Goal: Book appointment/travel/reservation

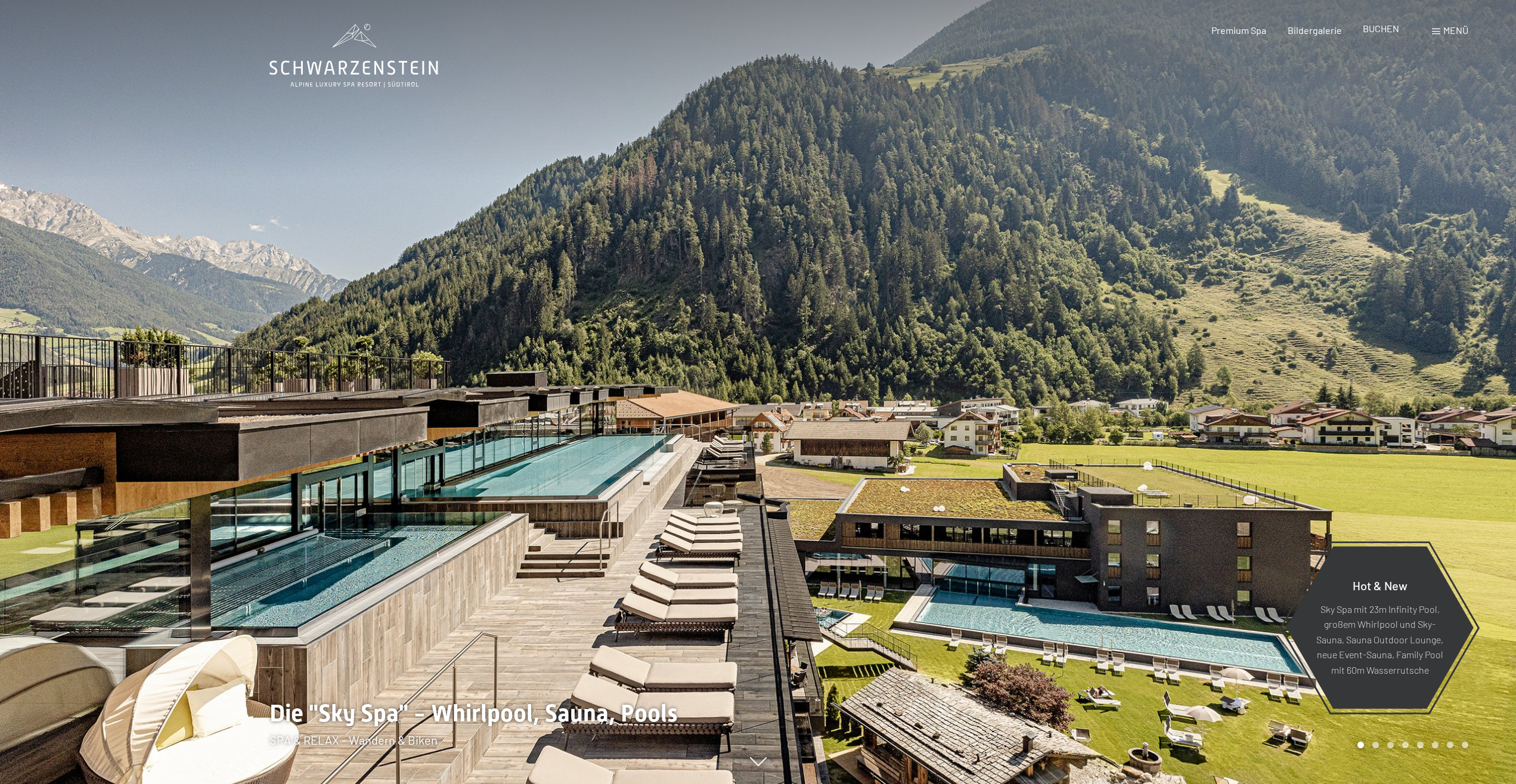
click at [1380, 31] on span "BUCHEN" at bounding box center [1381, 28] width 36 height 11
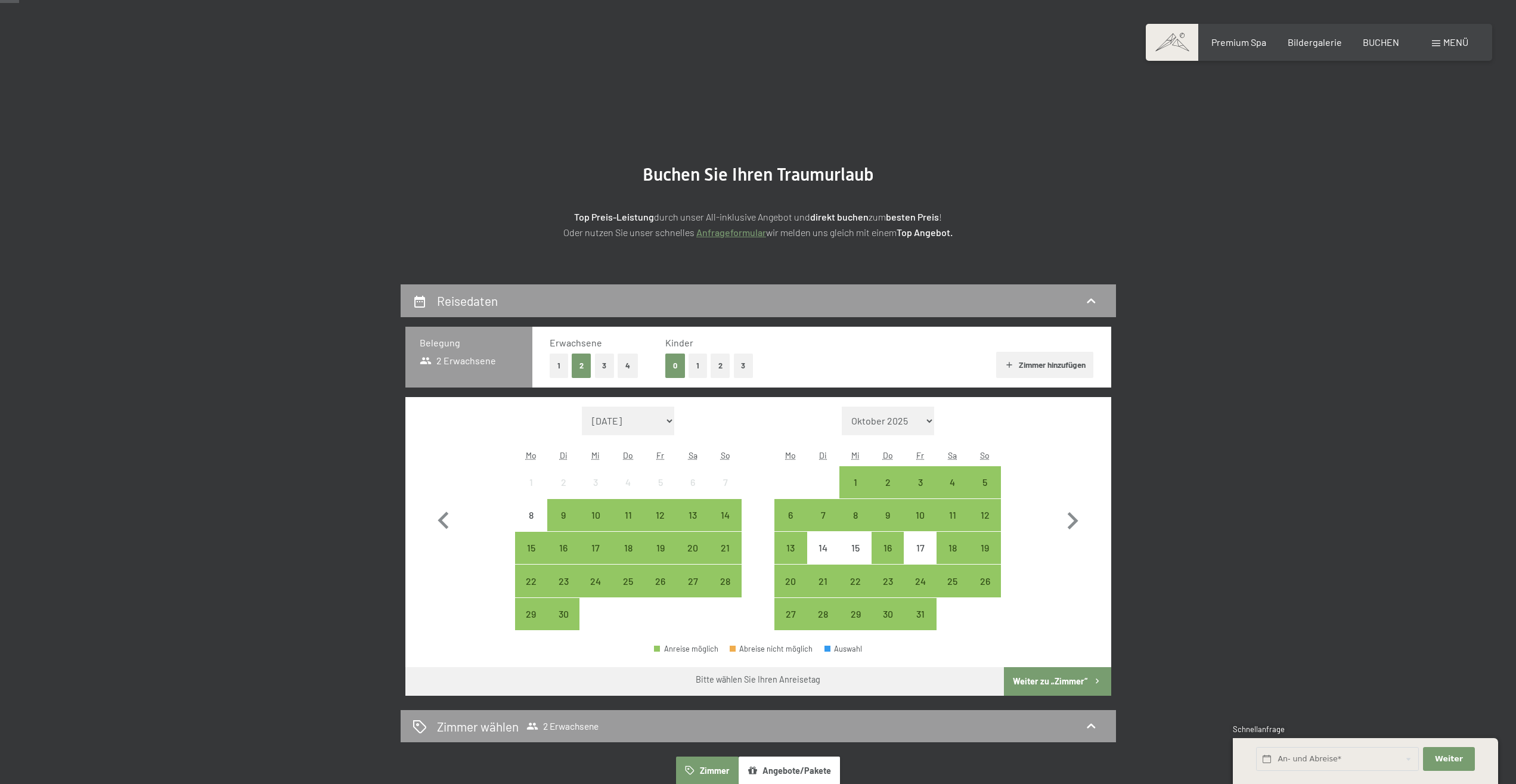
scroll to position [122, 0]
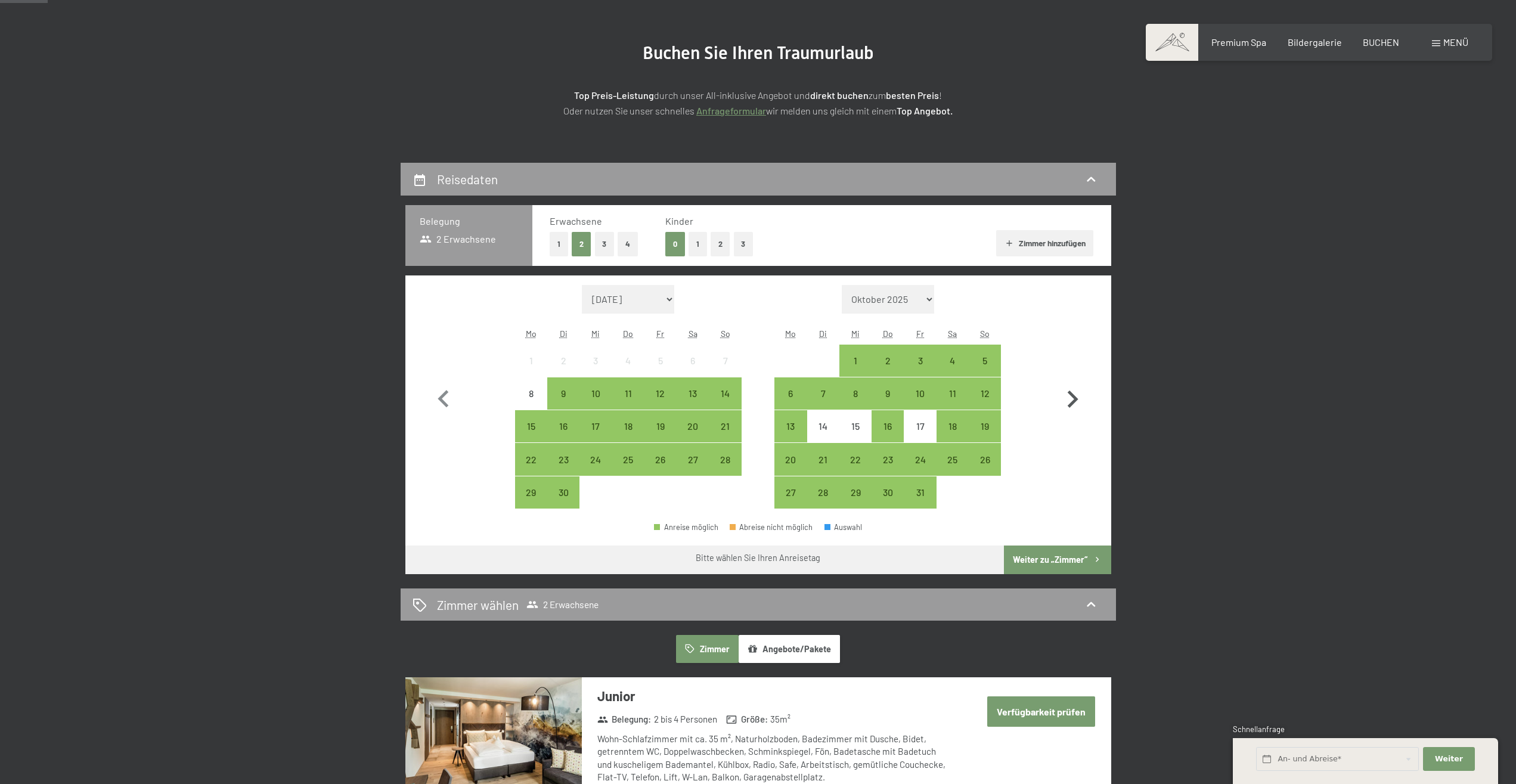
click at [1077, 403] on icon "button" at bounding box center [1072, 399] width 35 height 35
select select "[DATE]"
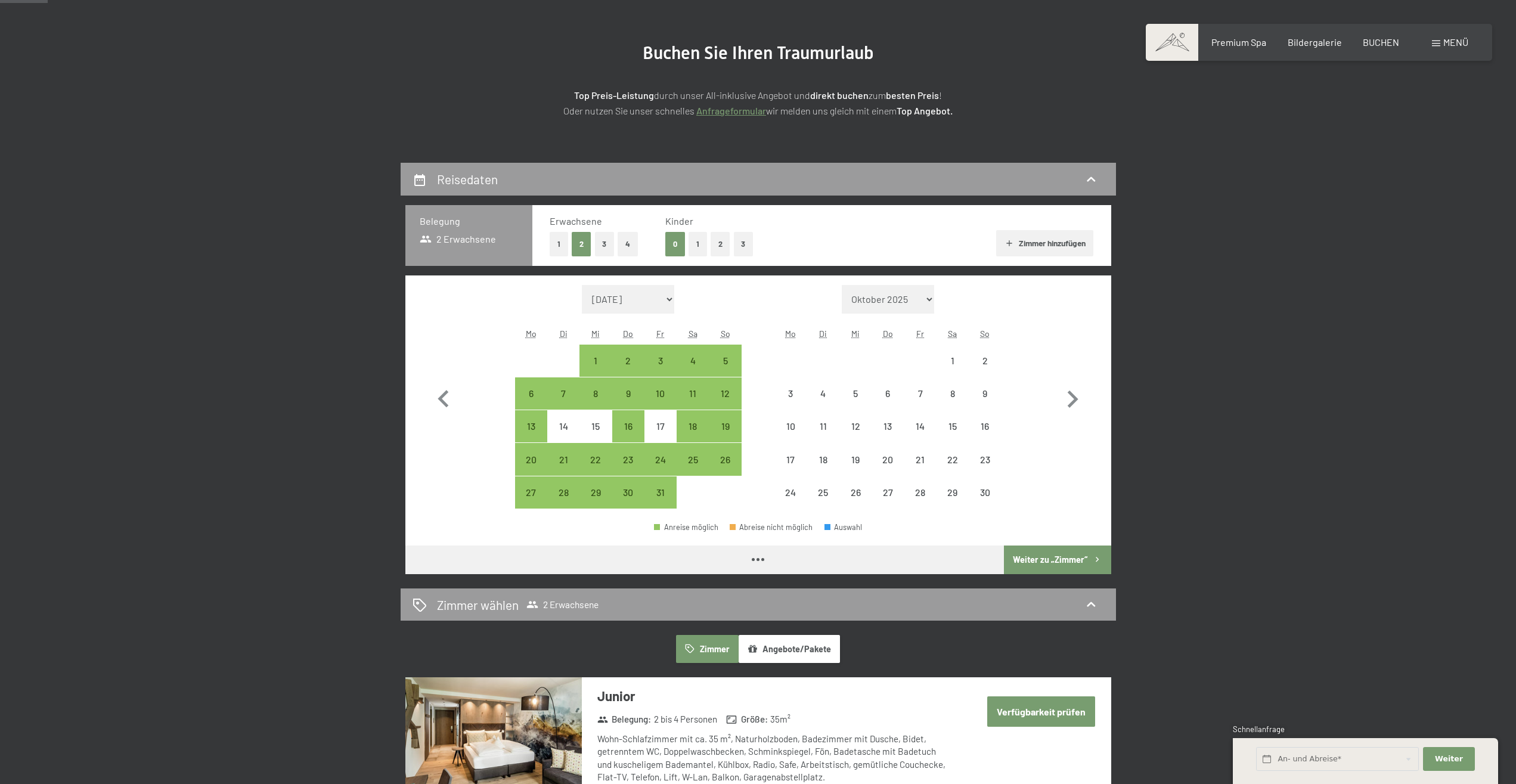
select select "[DATE]"
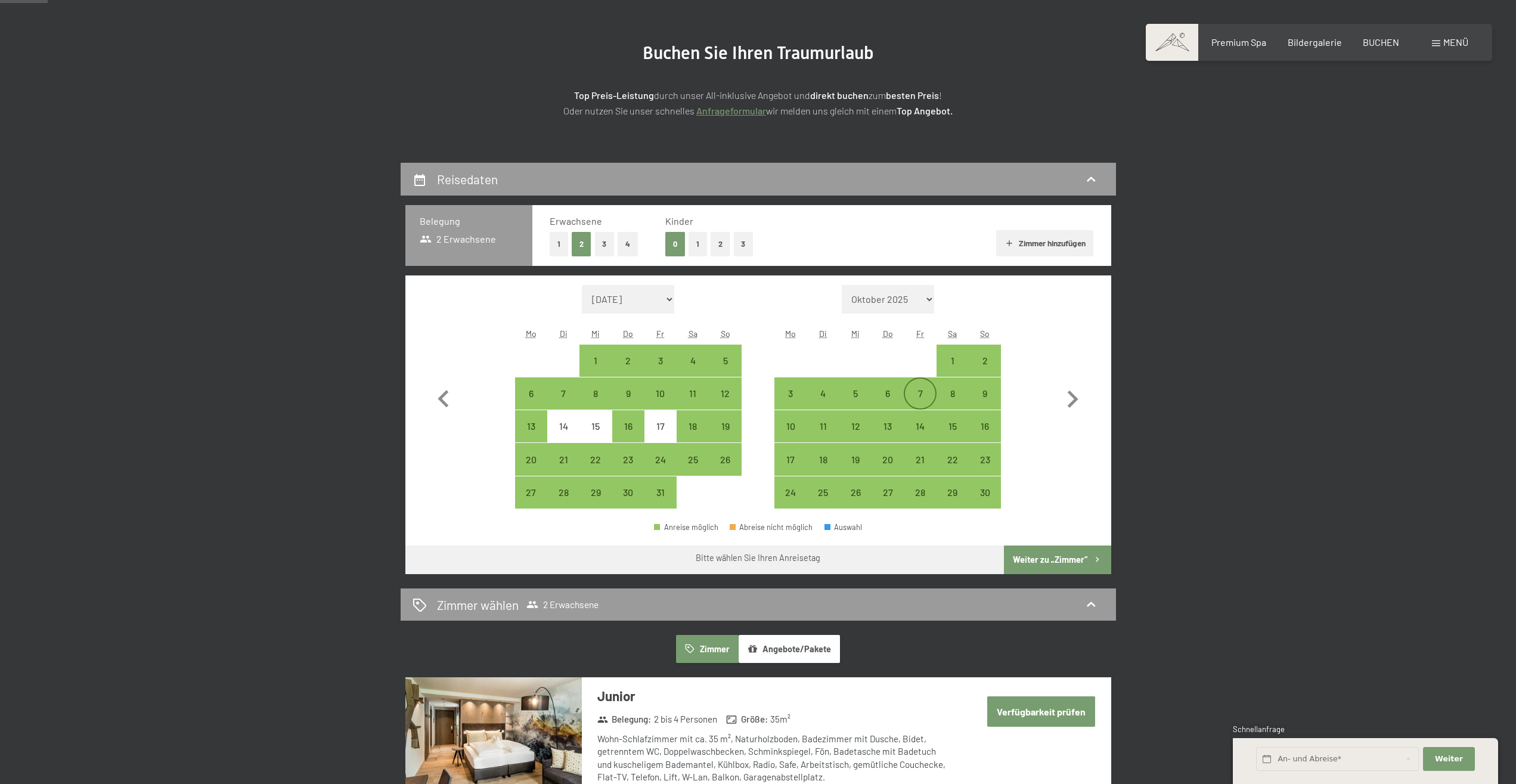
click at [920, 396] on div "7" at bounding box center [920, 403] width 30 height 30
select select "[DATE]"
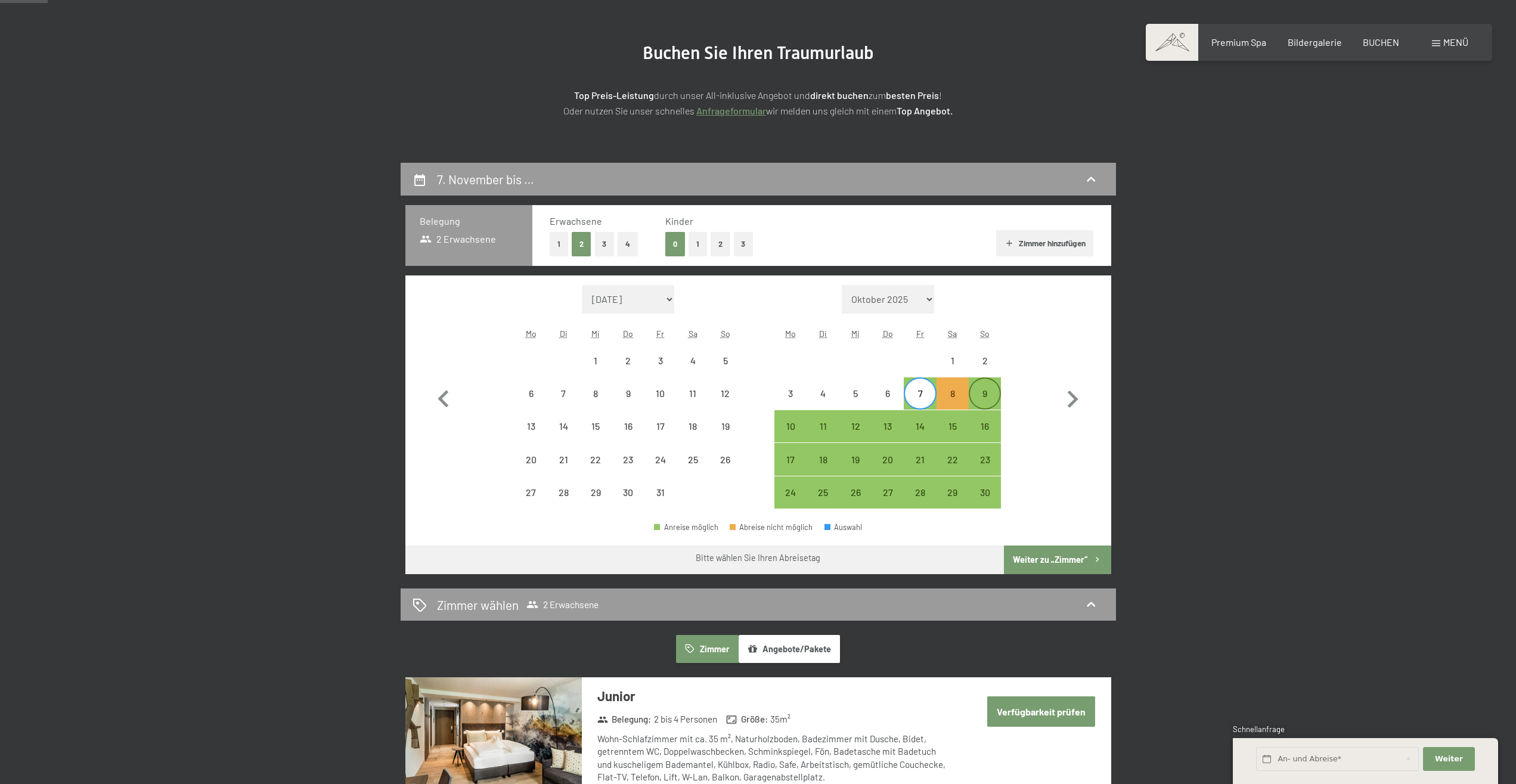
click at [993, 402] on div "9" at bounding box center [985, 403] width 30 height 30
select select "[DATE]"
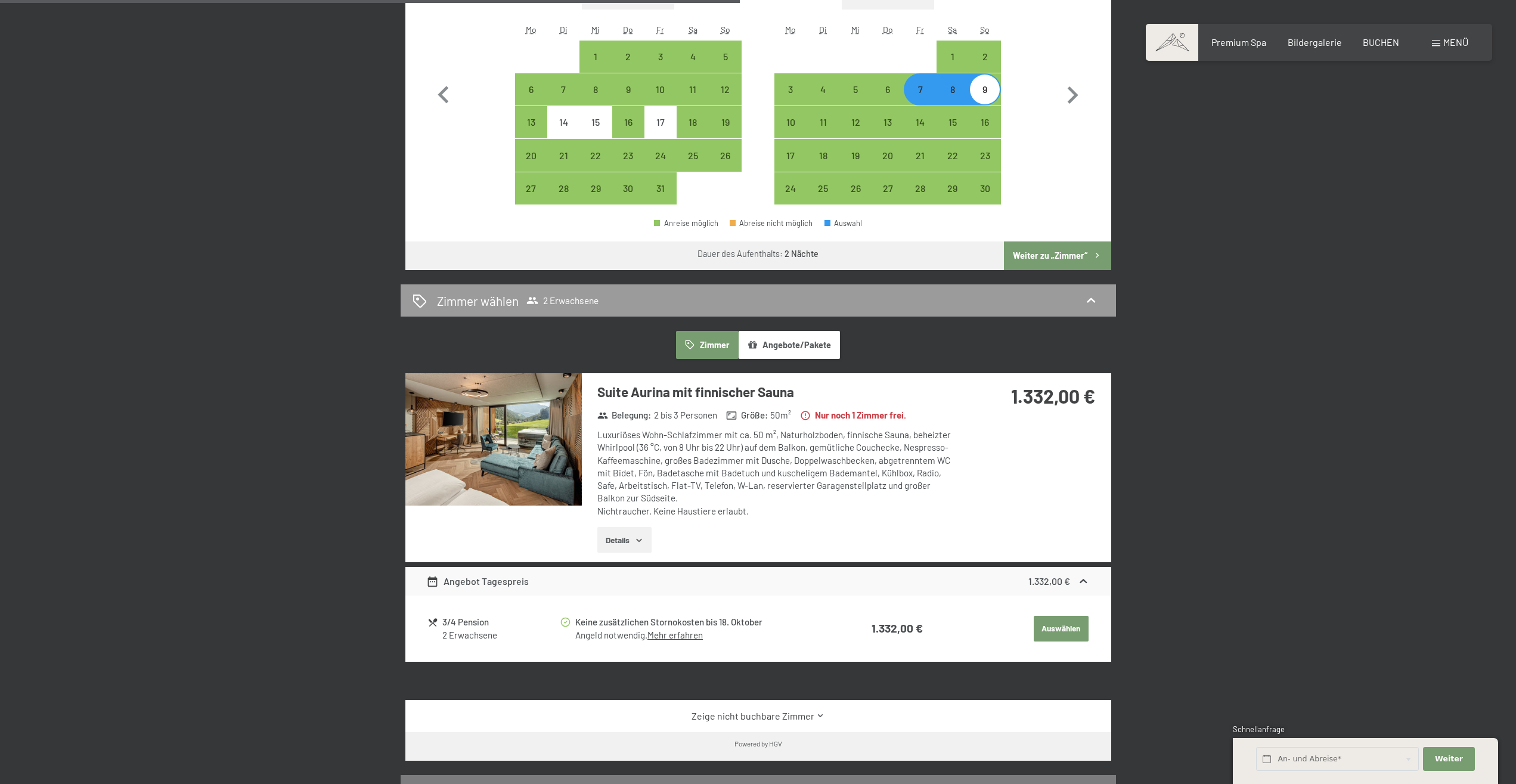
scroll to position [669, 0]
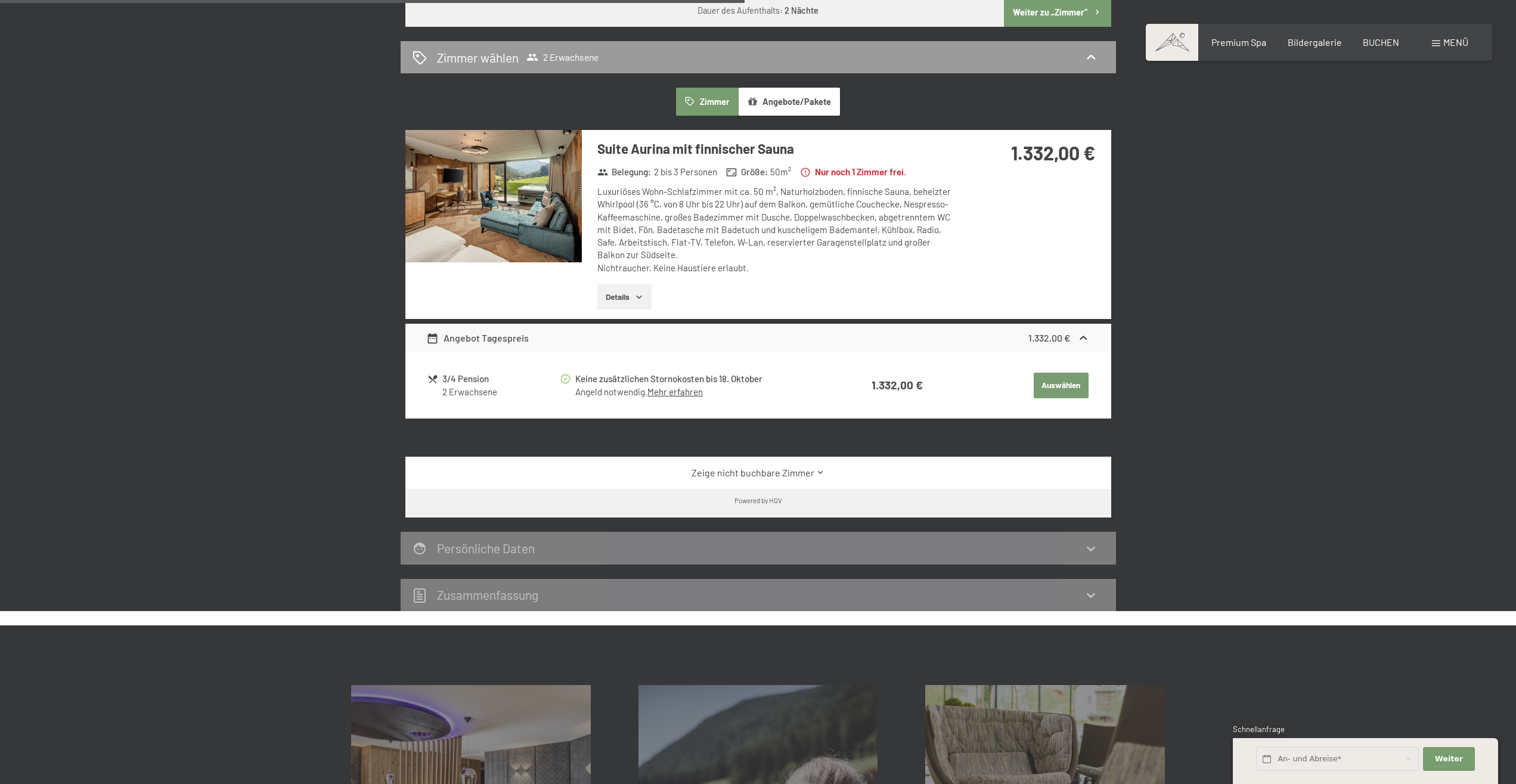
click at [502, 224] on img at bounding box center [493, 196] width 177 height 133
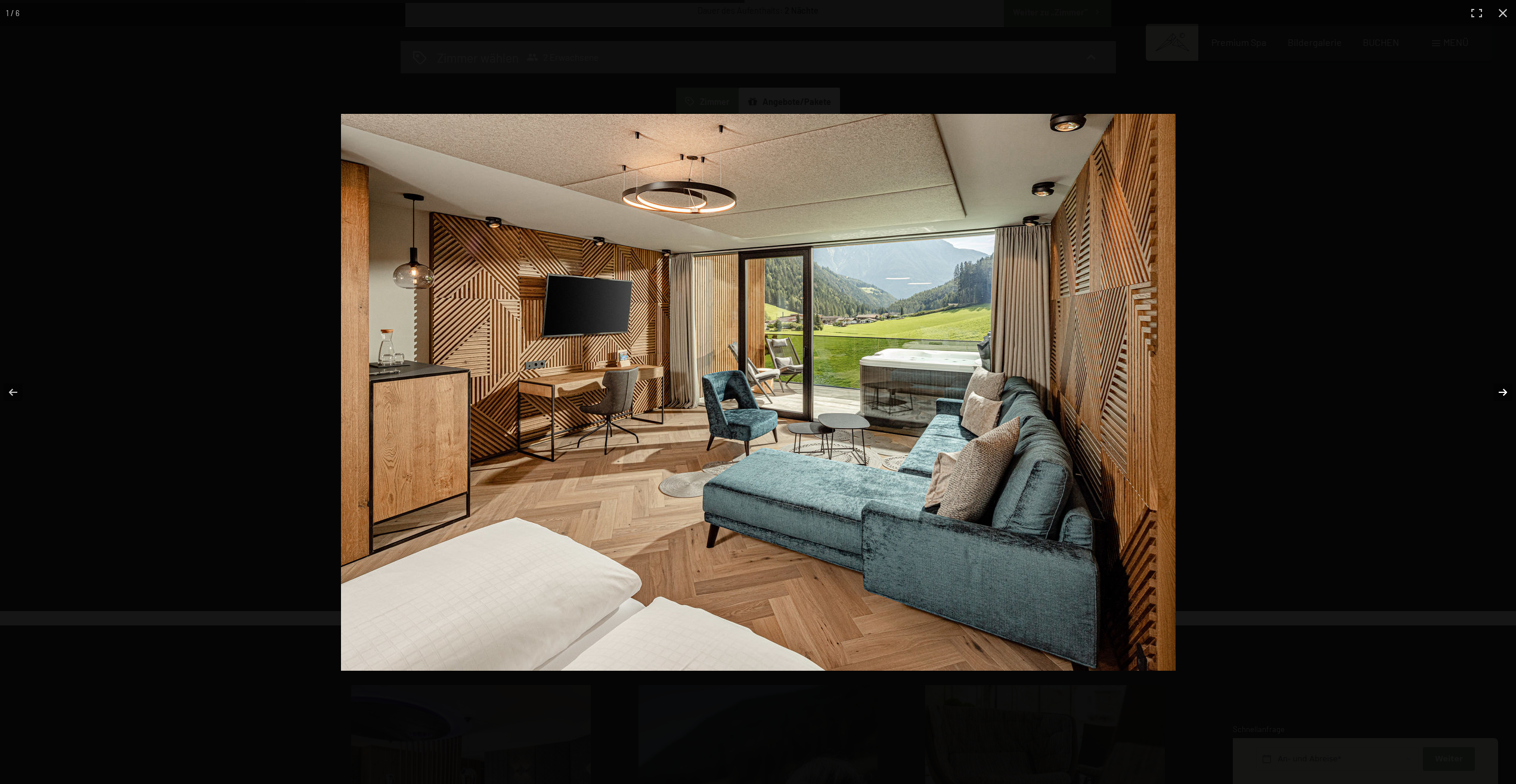
click at [1496, 393] on button "button" at bounding box center [1495, 392] width 42 height 60
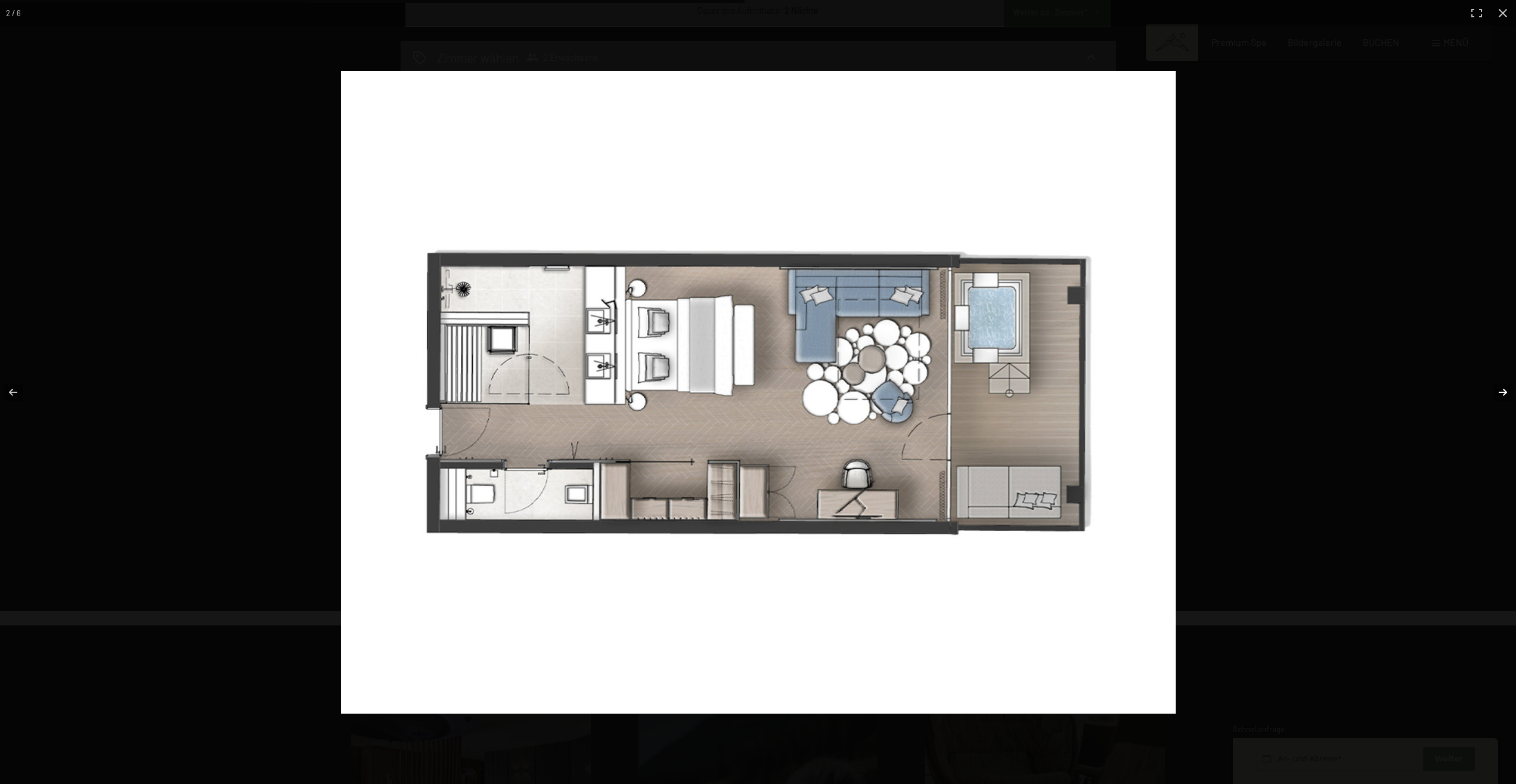
click at [1496, 393] on button "button" at bounding box center [1495, 392] width 42 height 60
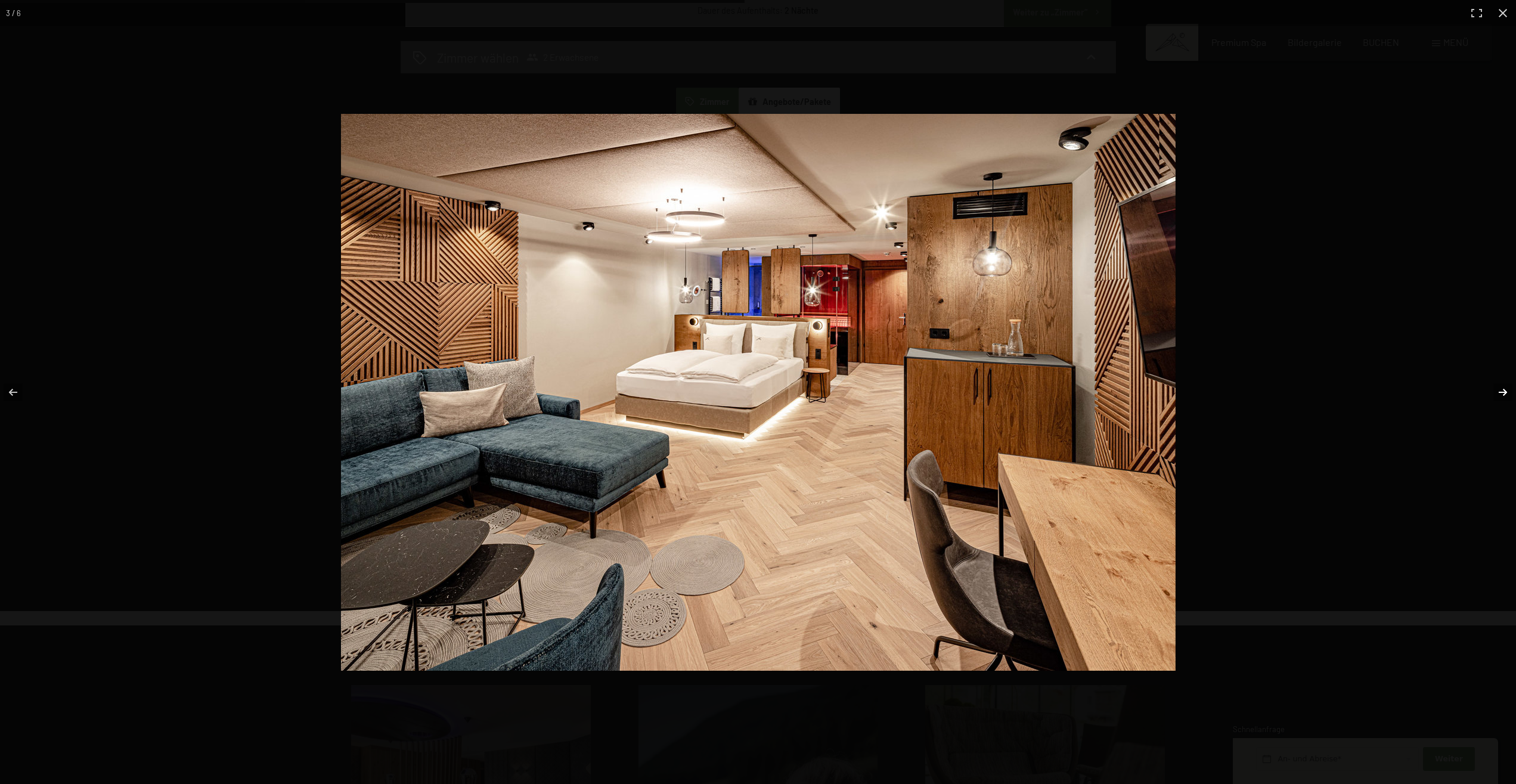
click at [1496, 393] on button "button" at bounding box center [1495, 392] width 42 height 60
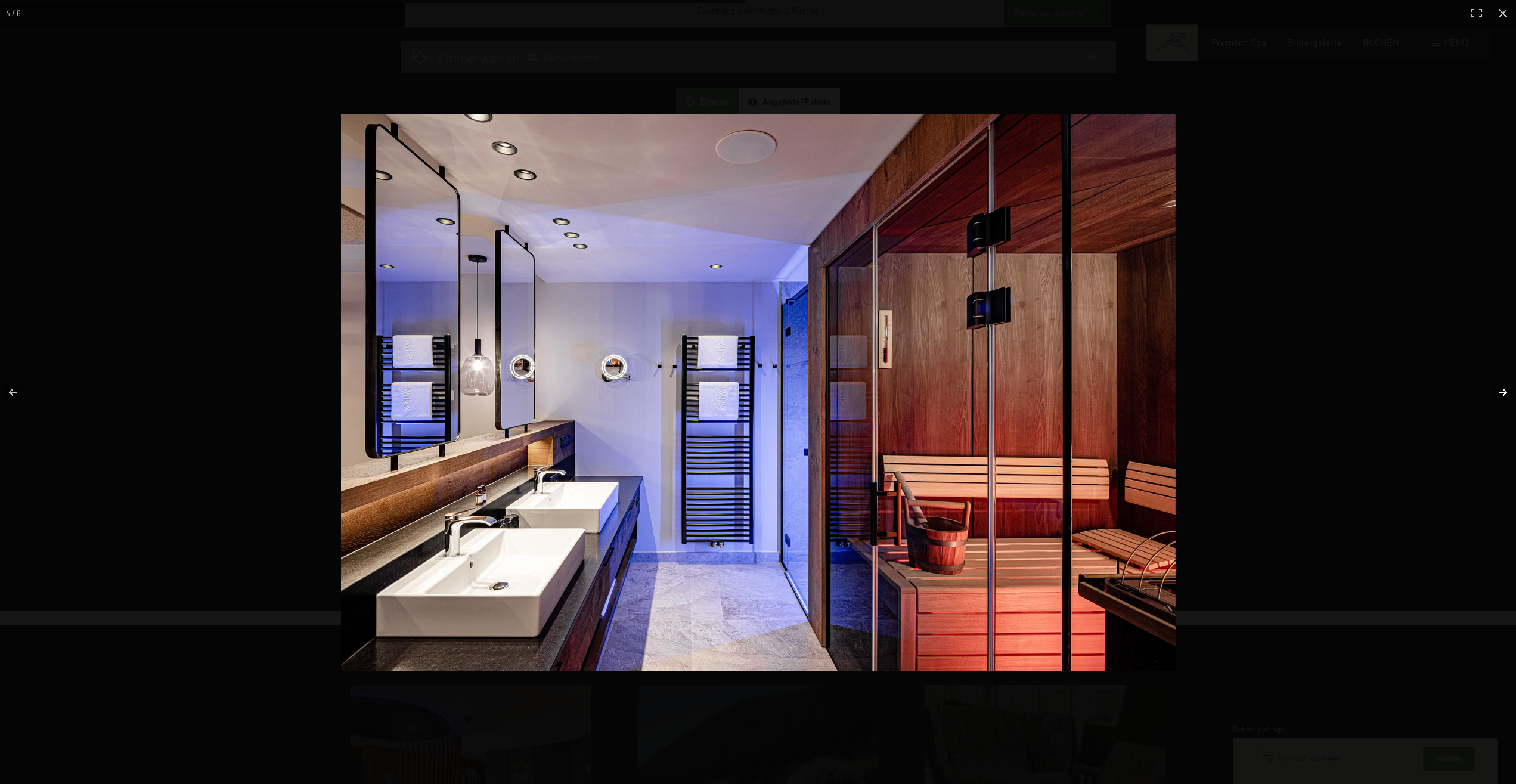
click at [1496, 393] on button "button" at bounding box center [1495, 392] width 42 height 60
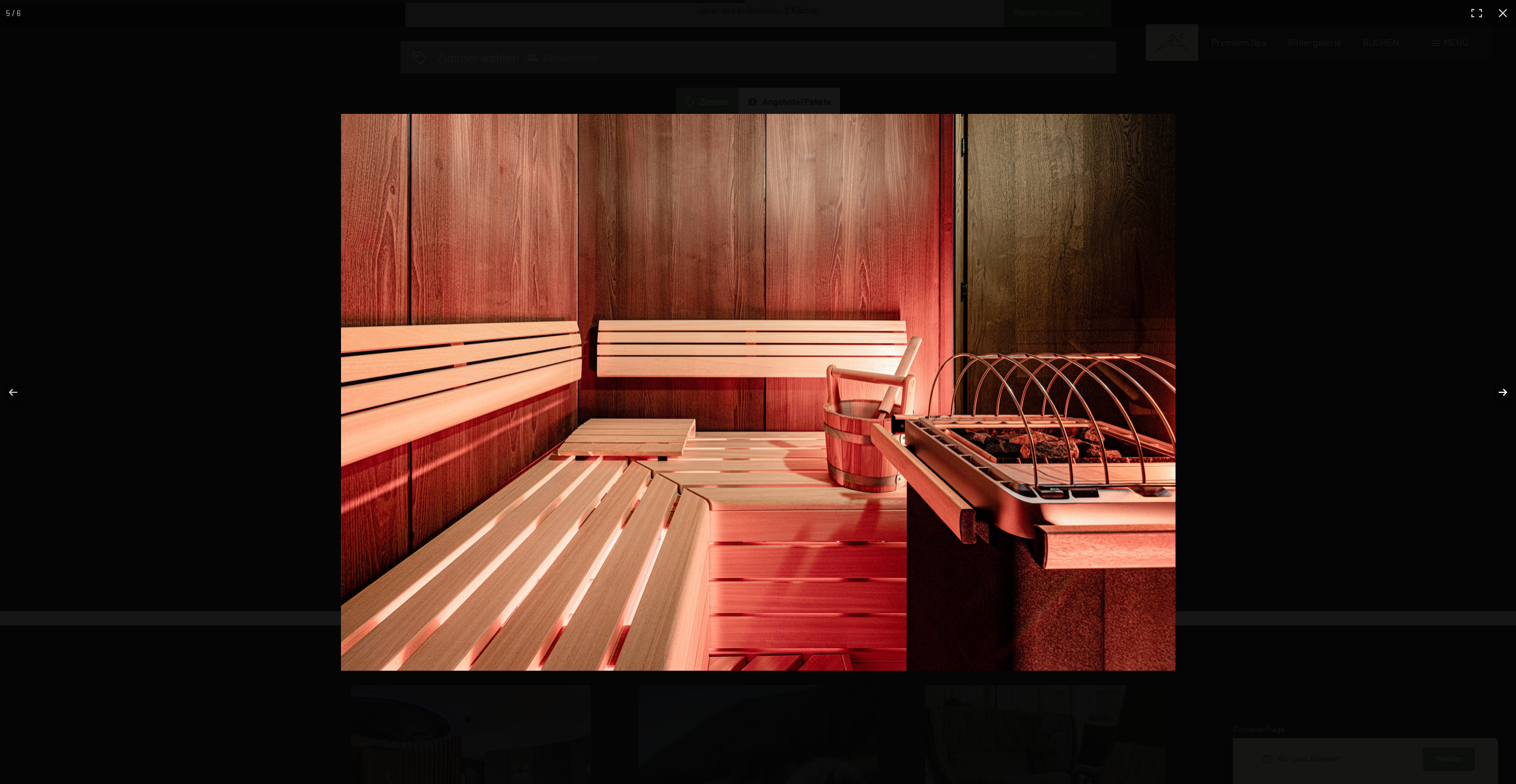
click at [1496, 393] on button "button" at bounding box center [1495, 392] width 42 height 60
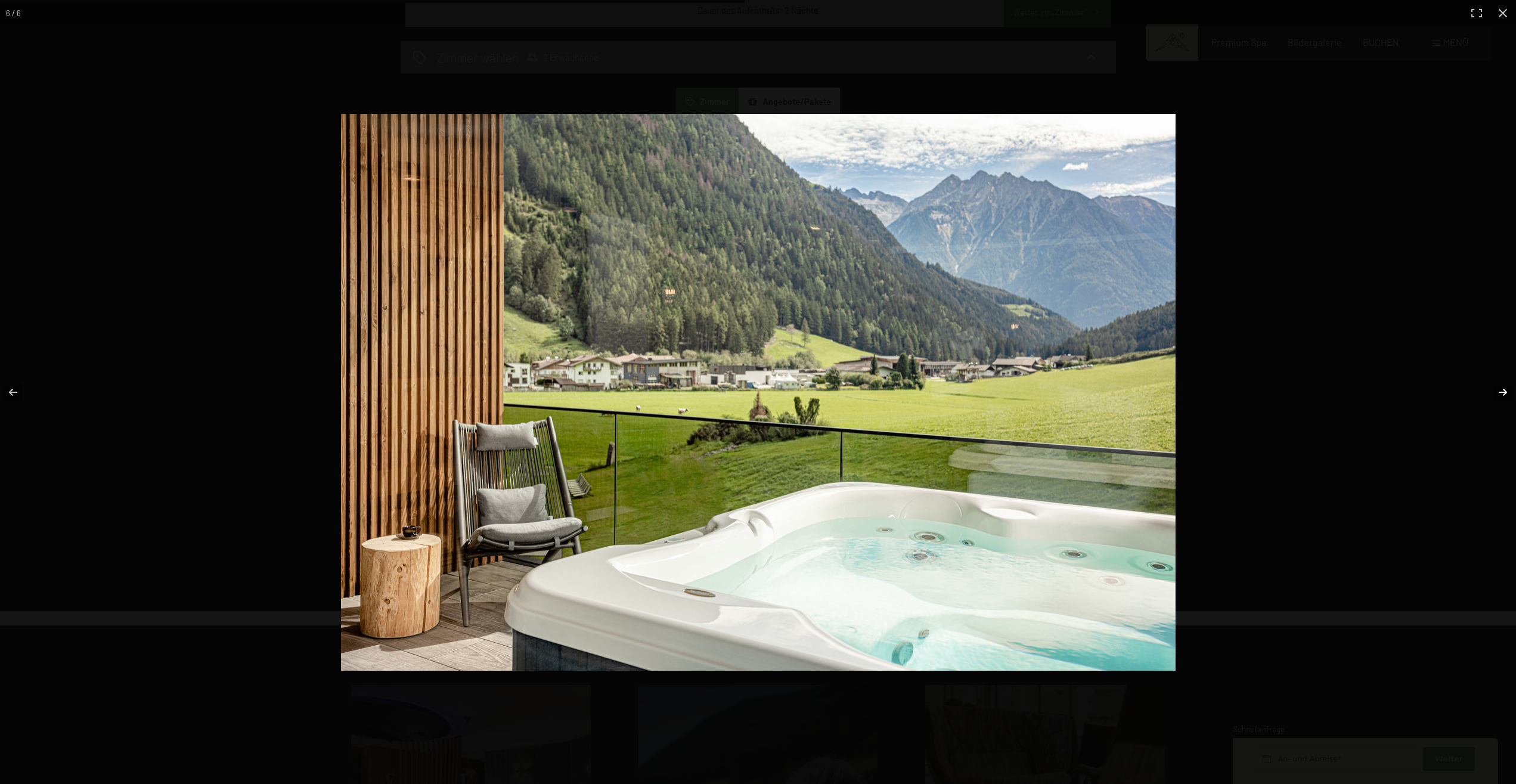
click at [1496, 393] on button "button" at bounding box center [1495, 392] width 42 height 60
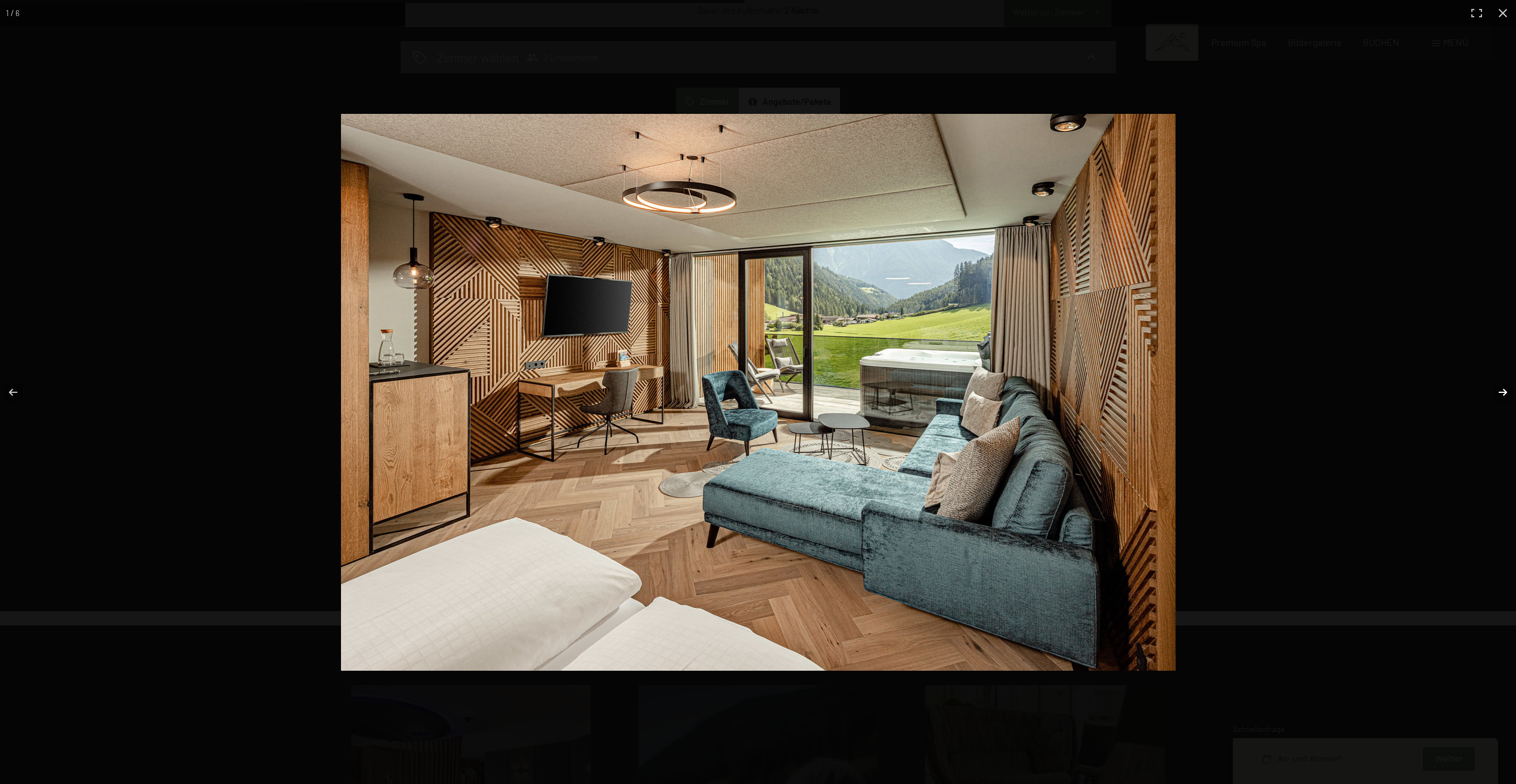
click at [1496, 393] on button "button" at bounding box center [1495, 392] width 42 height 60
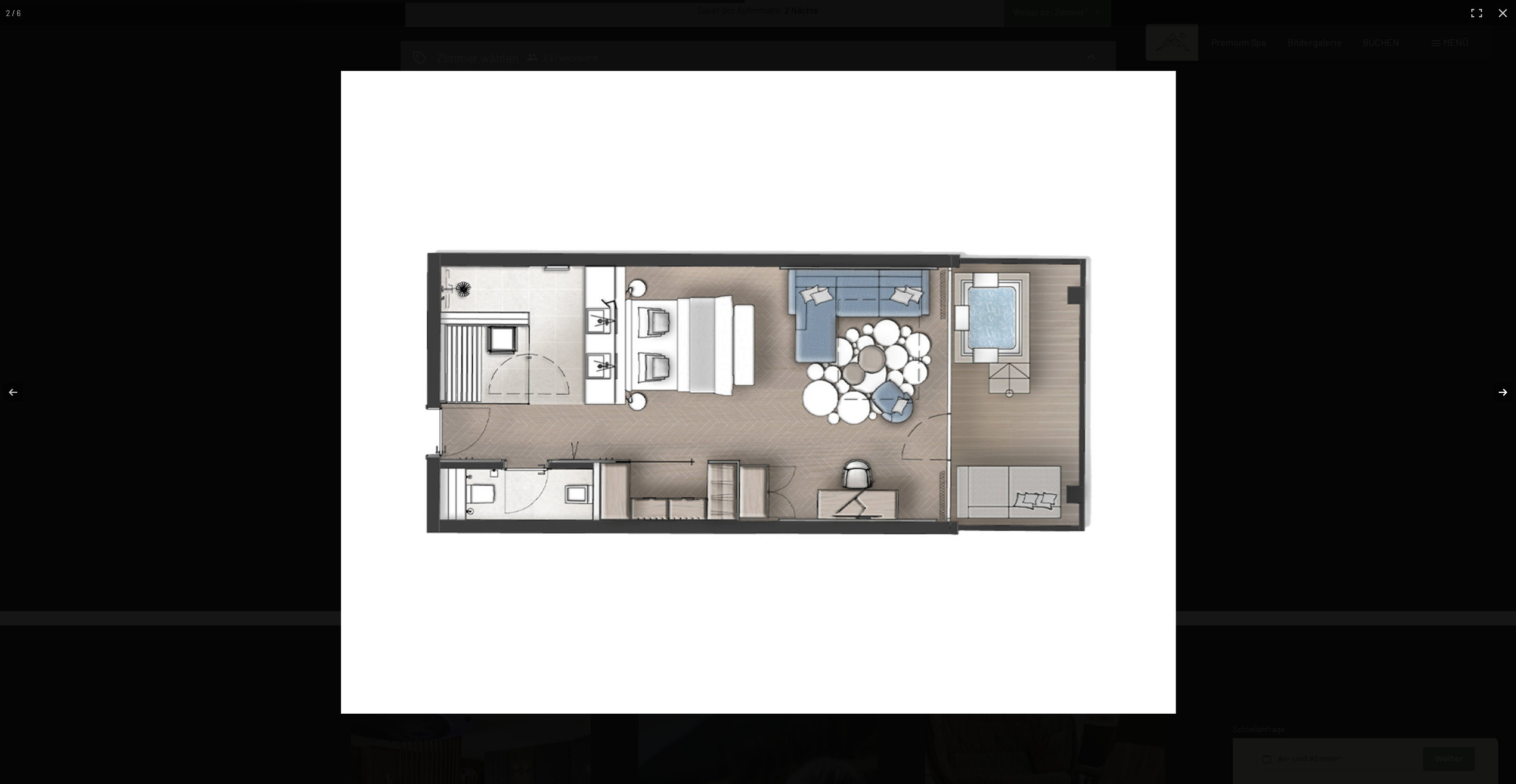
click at [1496, 393] on button "button" at bounding box center [1495, 392] width 42 height 60
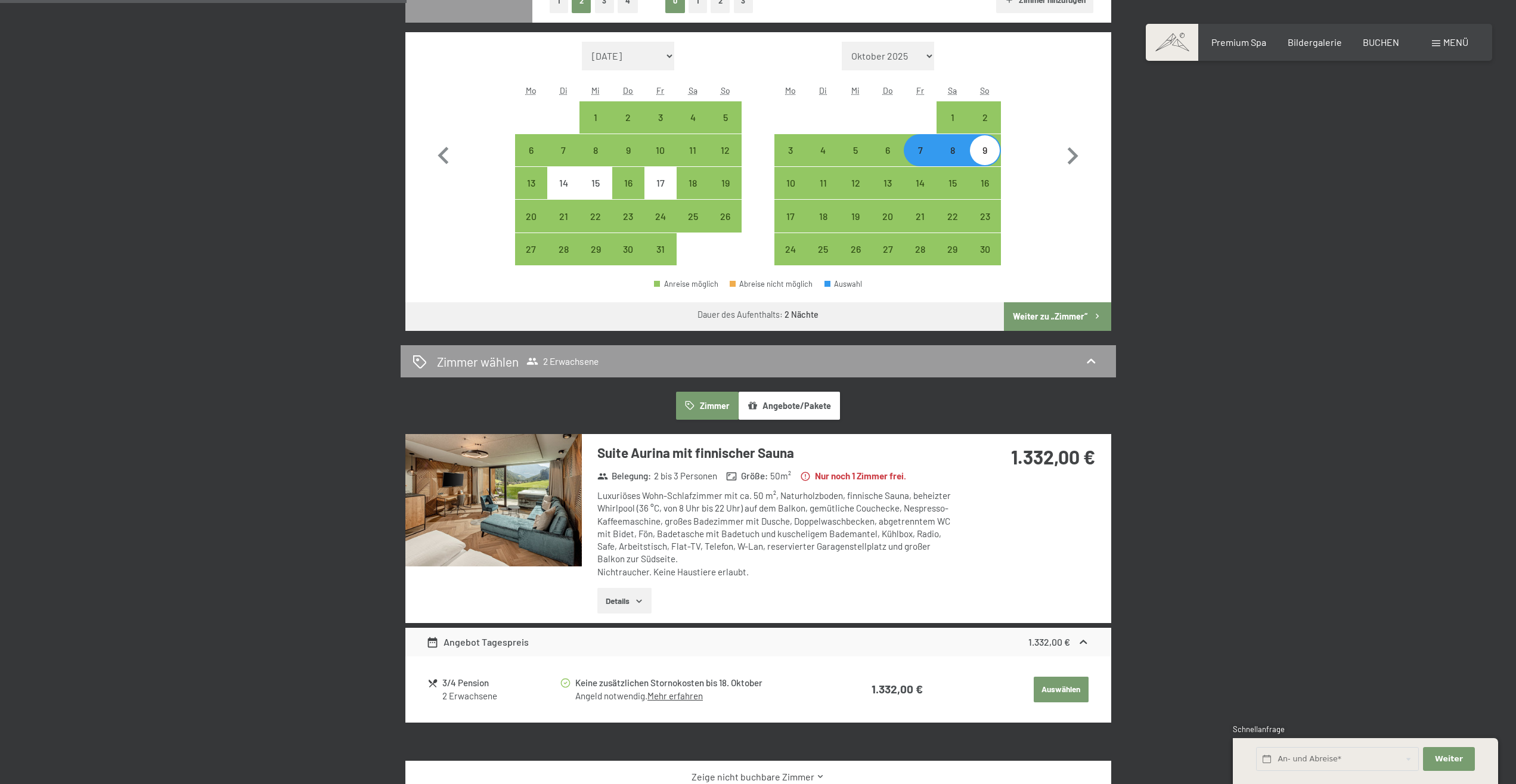
scroll to position [608, 0]
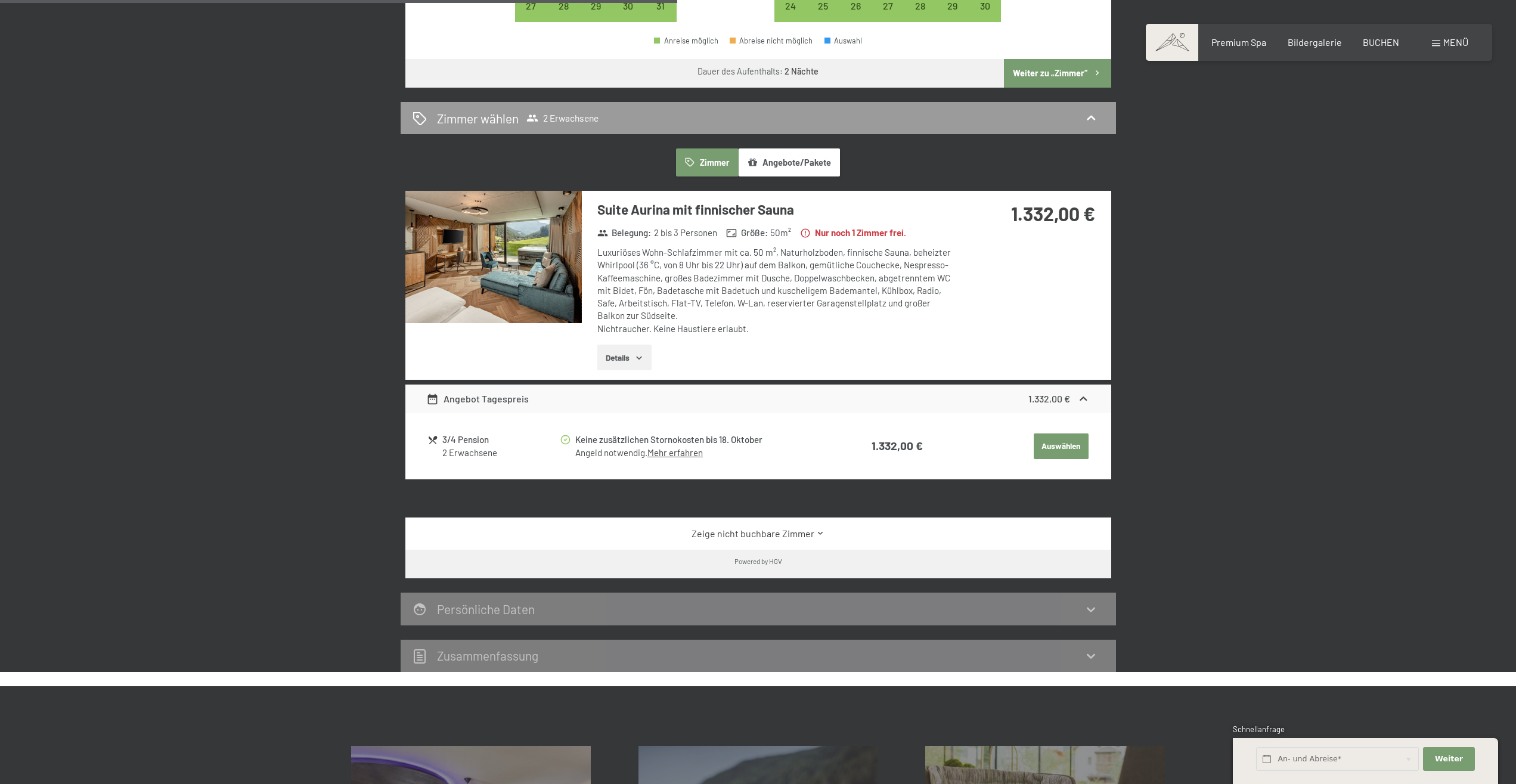
click at [742, 526] on div "Zeige nicht buchbare Zimmer" at bounding box center [758, 533] width 706 height 32
click at [744, 534] on link "Zeige nicht buchbare Zimmer" at bounding box center [758, 533] width 663 height 13
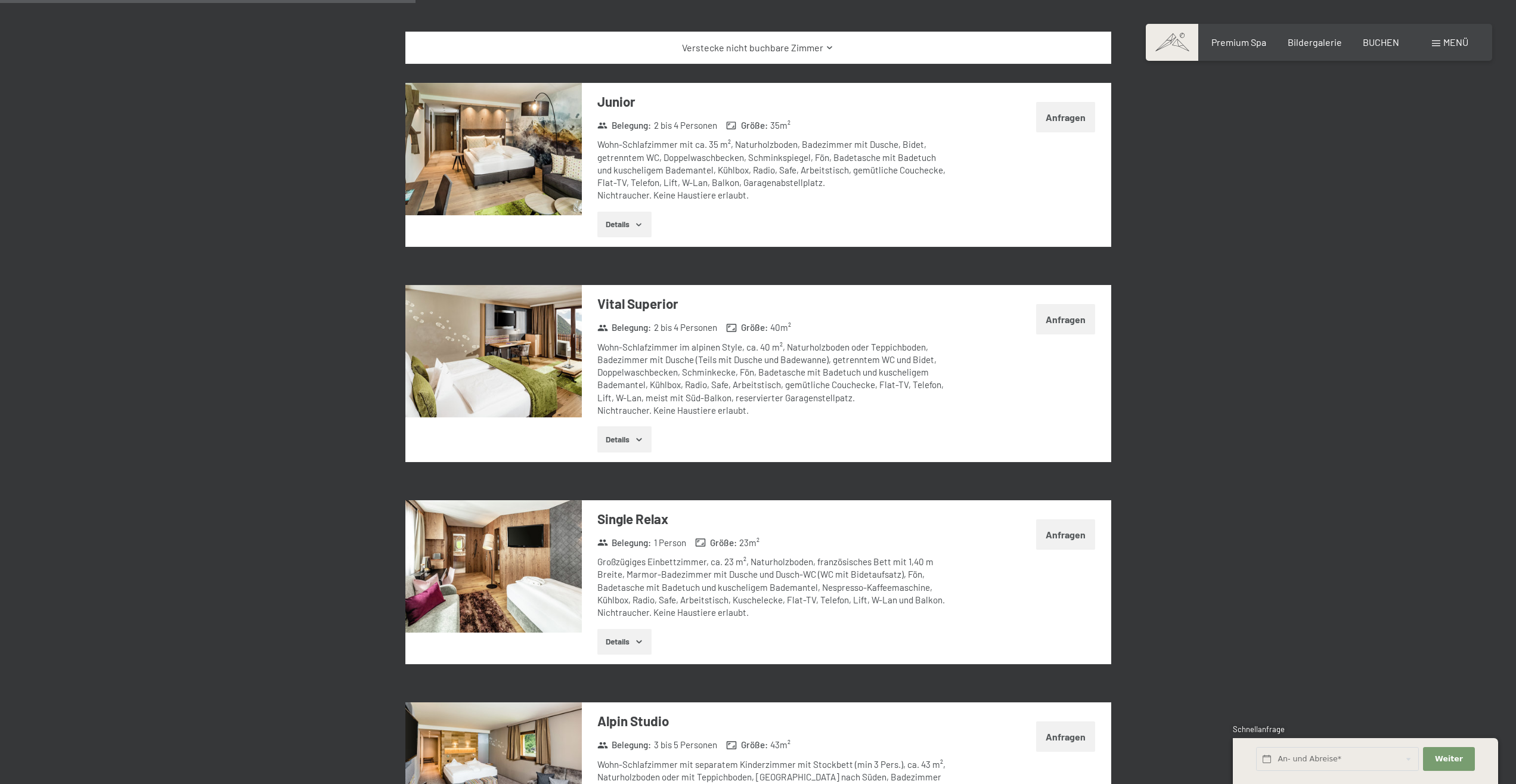
scroll to position [912, 0]
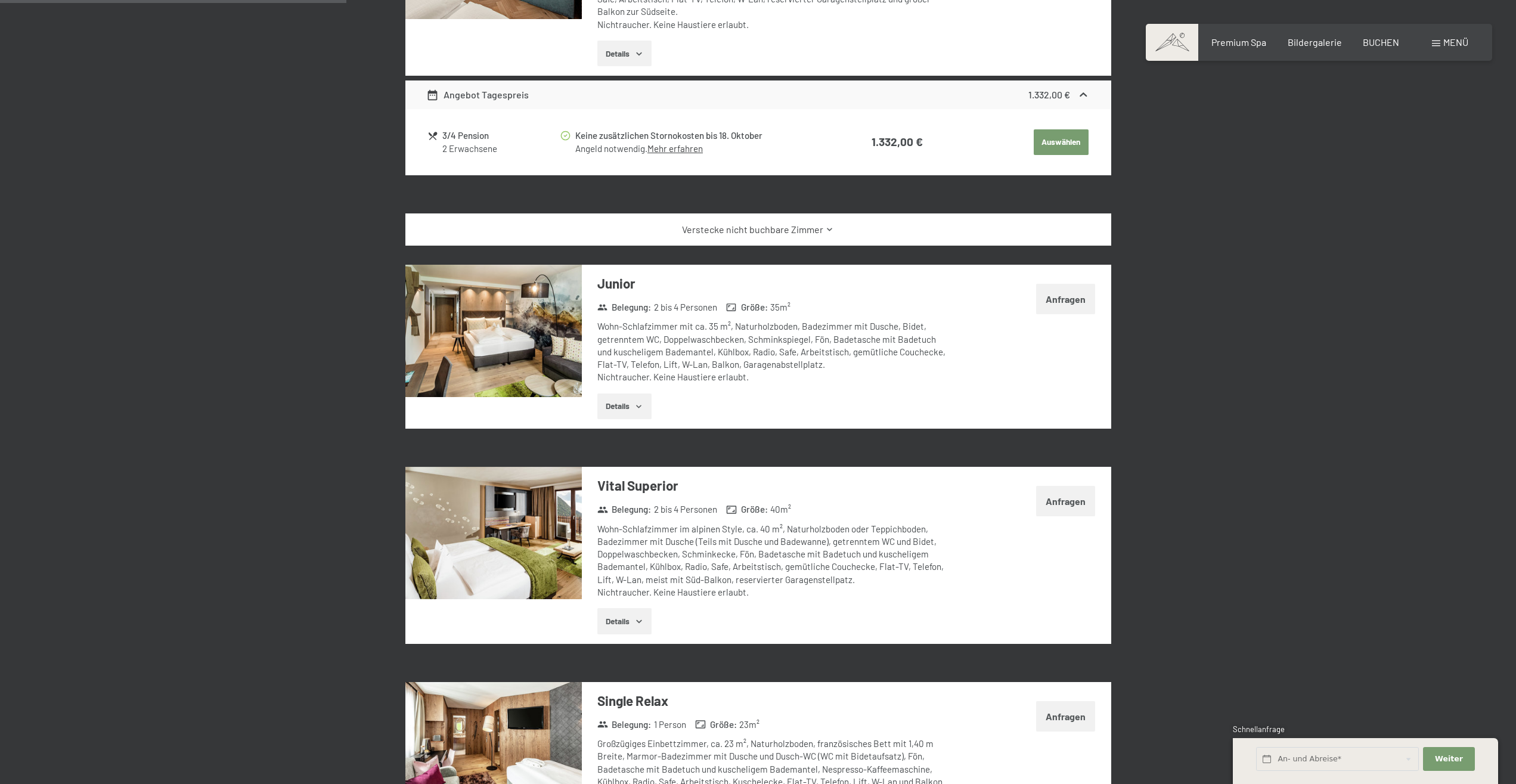
click at [1058, 296] on button "Anfragen" at bounding box center [1065, 299] width 59 height 31
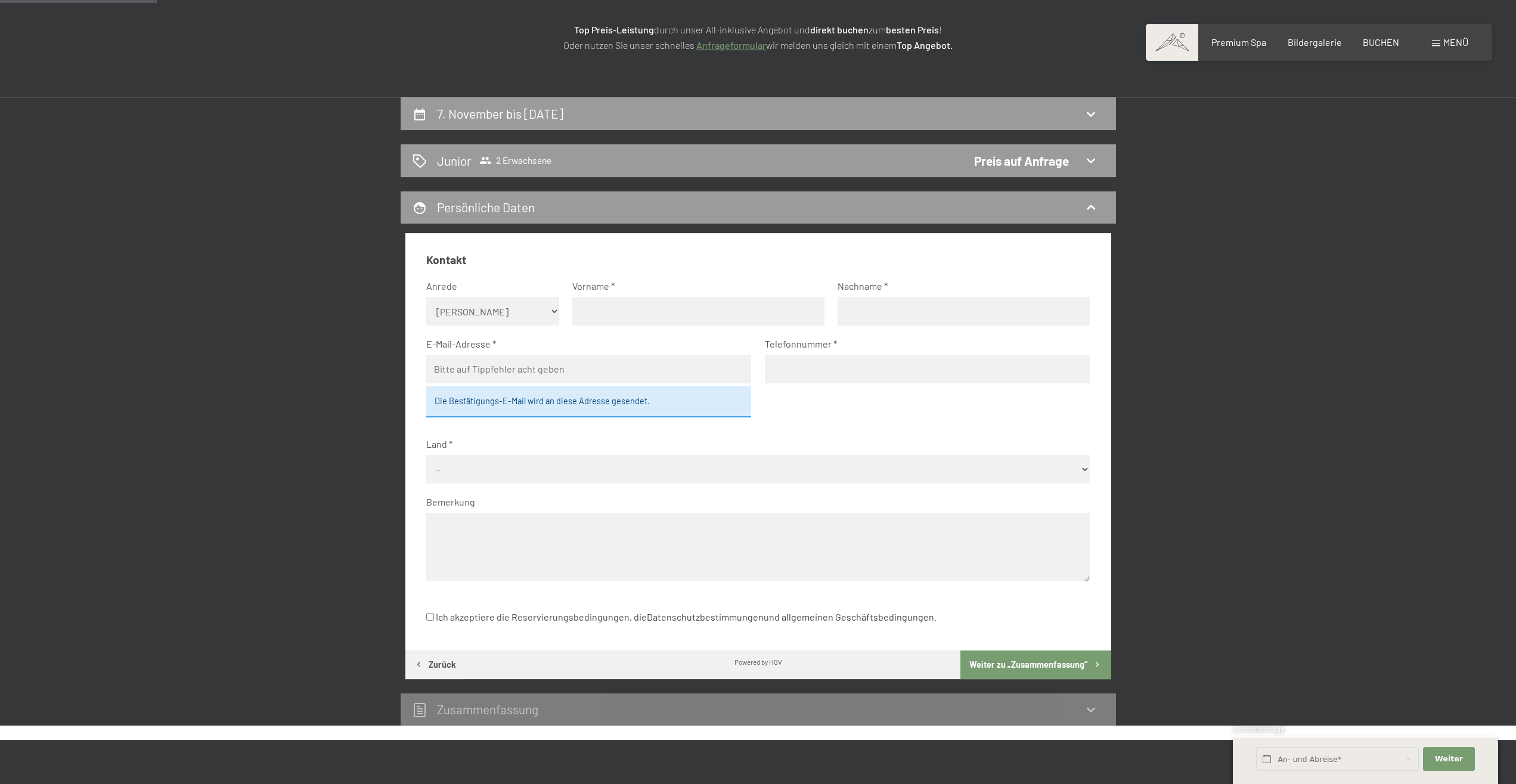
scroll to position [195, 0]
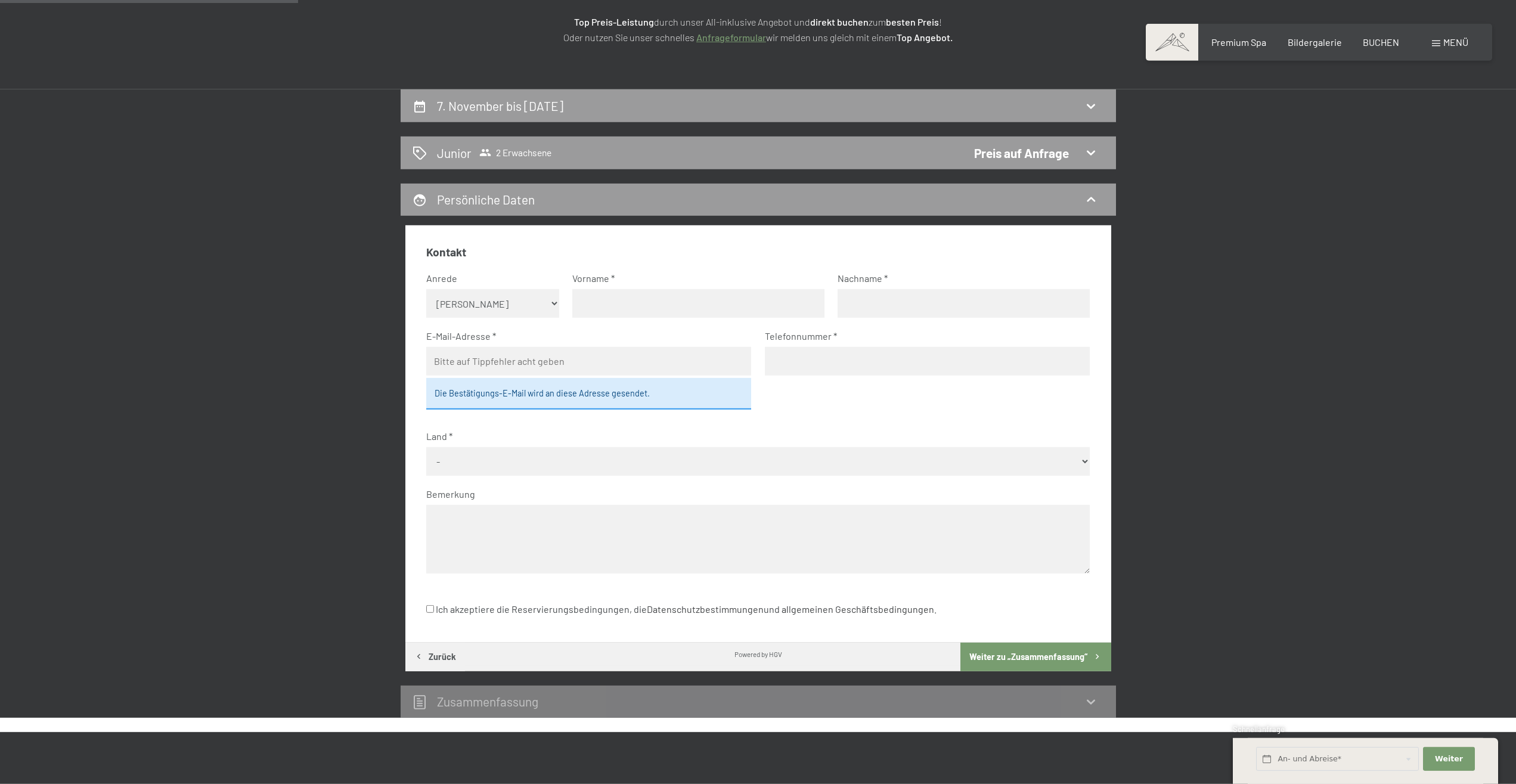
click at [426, 289] on select "Keine Angabe Frau [PERSON_NAME]" at bounding box center [492, 303] width 133 height 28
select select "m"
click option "Herr" at bounding box center [0, 0] width 0 height 0
click at [631, 294] on input "text" at bounding box center [698, 303] width 252 height 28
type input "[PERSON_NAME]"
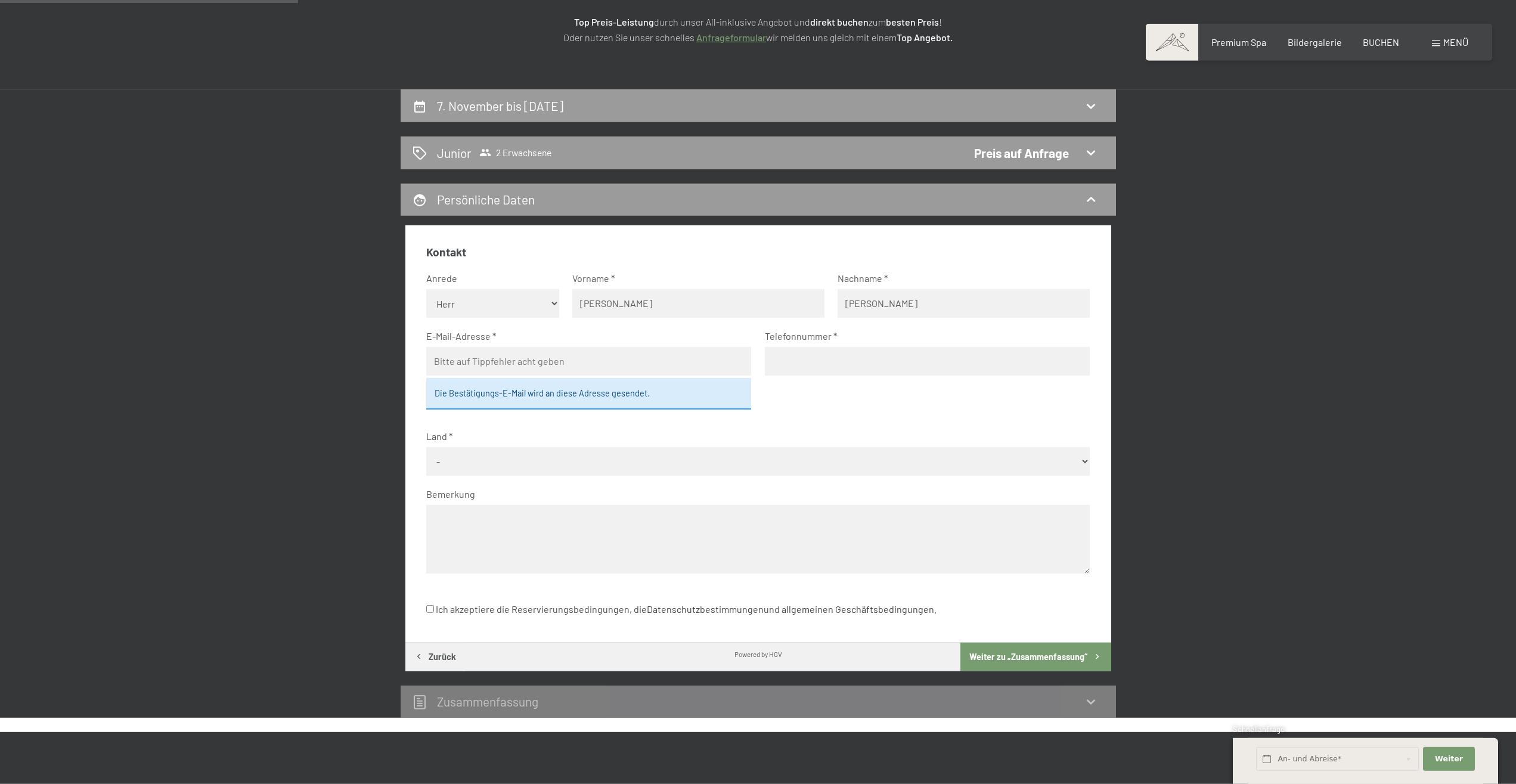
type input "[PERSON_NAME]"
click at [482, 363] on input "email" at bounding box center [589, 361] width 325 height 28
type input "[EMAIL_ADDRESS][DOMAIN_NAME]"
click at [853, 366] on input "tel" at bounding box center [927, 361] width 325 height 28
type input "[PHONE_NUMBER]"
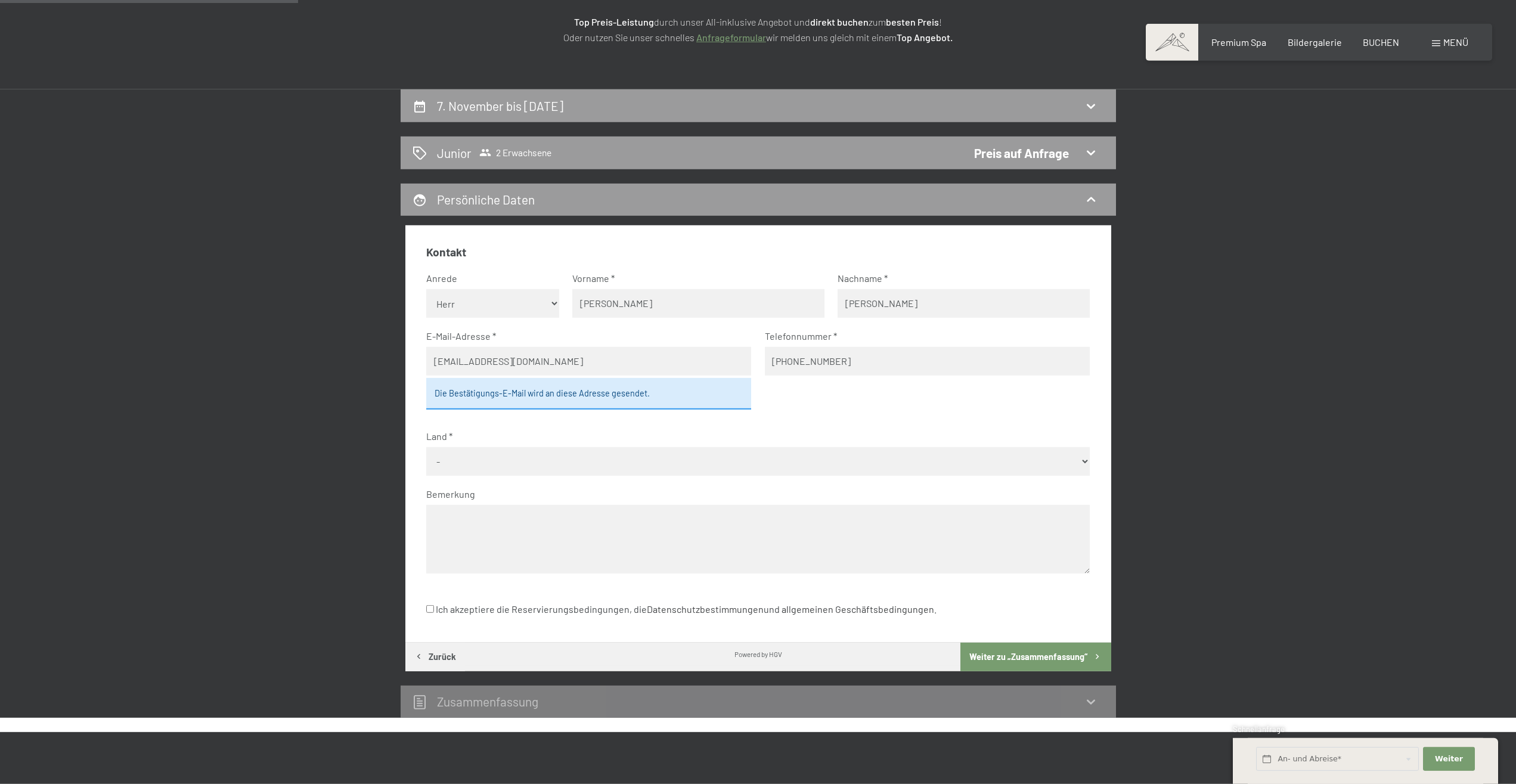
select select "AUT"
click option "[GEOGRAPHIC_DATA]" at bounding box center [0, 0] width 0 height 0
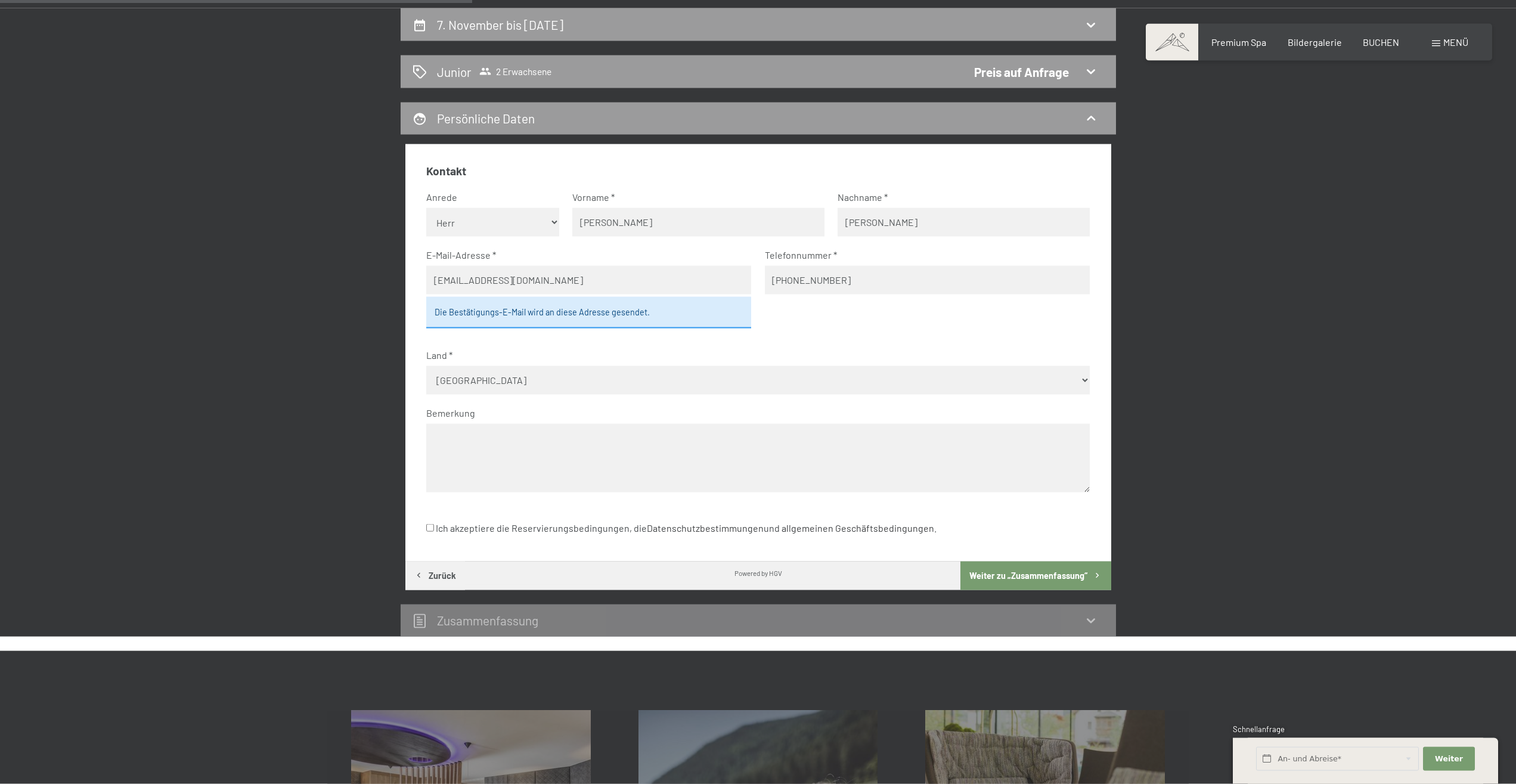
scroll to position [377, 0]
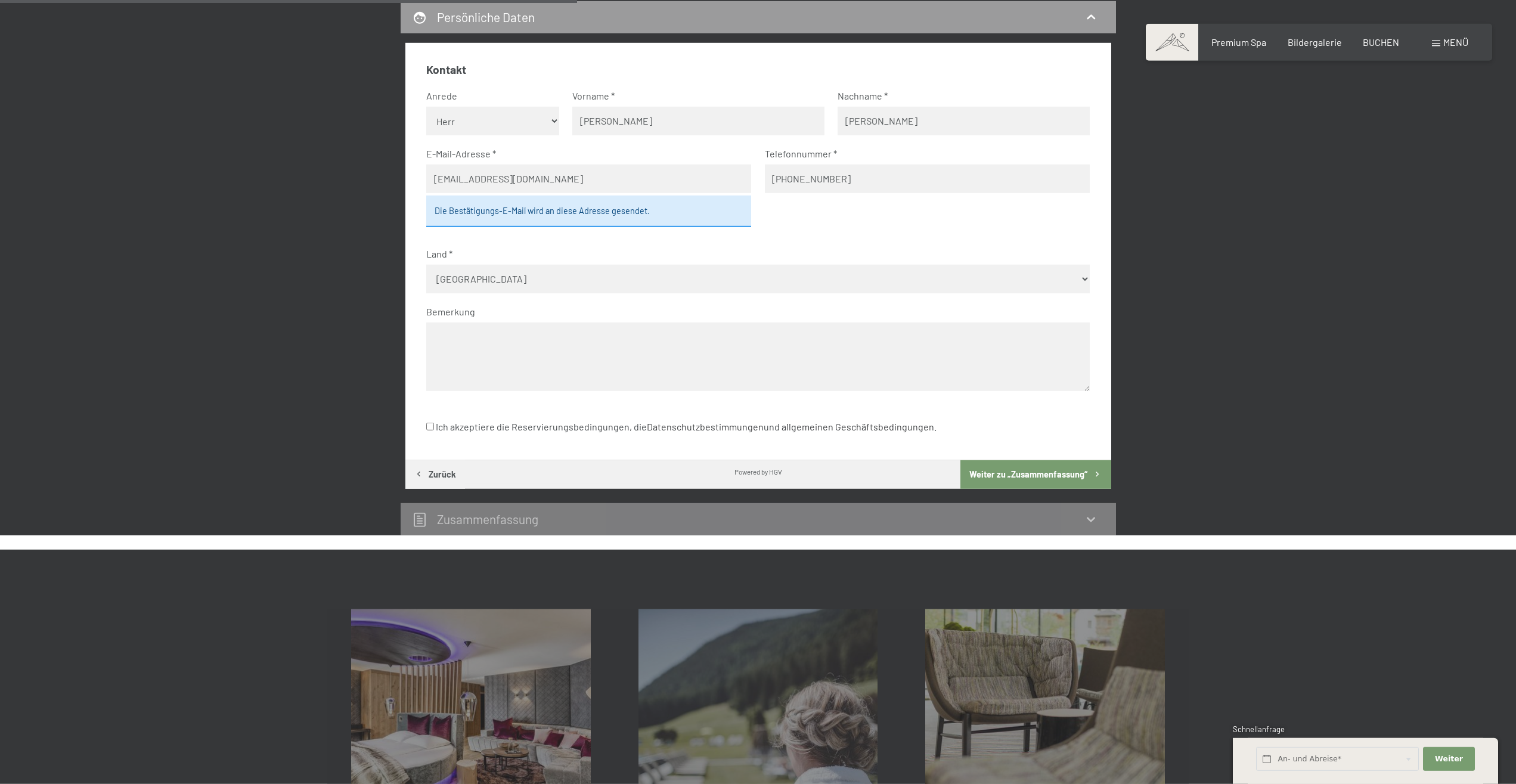
click at [428, 425] on input "Ich akzeptiere die Reservierungsbedingungen, die Datenschutzbestimmungen und al…" at bounding box center [430, 426] width 8 height 8
checkbox input "true"
click at [1059, 467] on button "Weiter zu „Zusammen­fassung“" at bounding box center [1036, 474] width 150 height 28
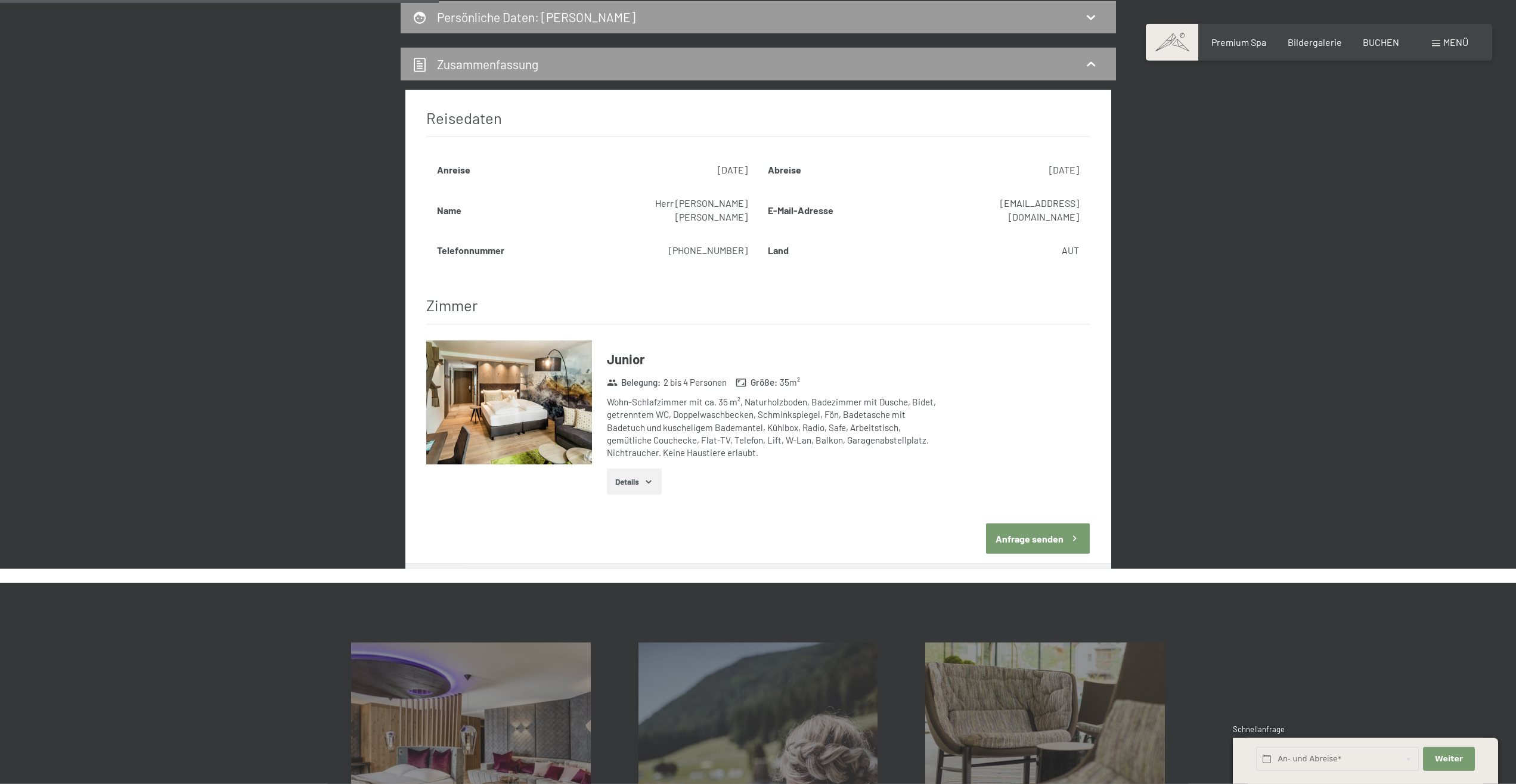
scroll to position [284, 0]
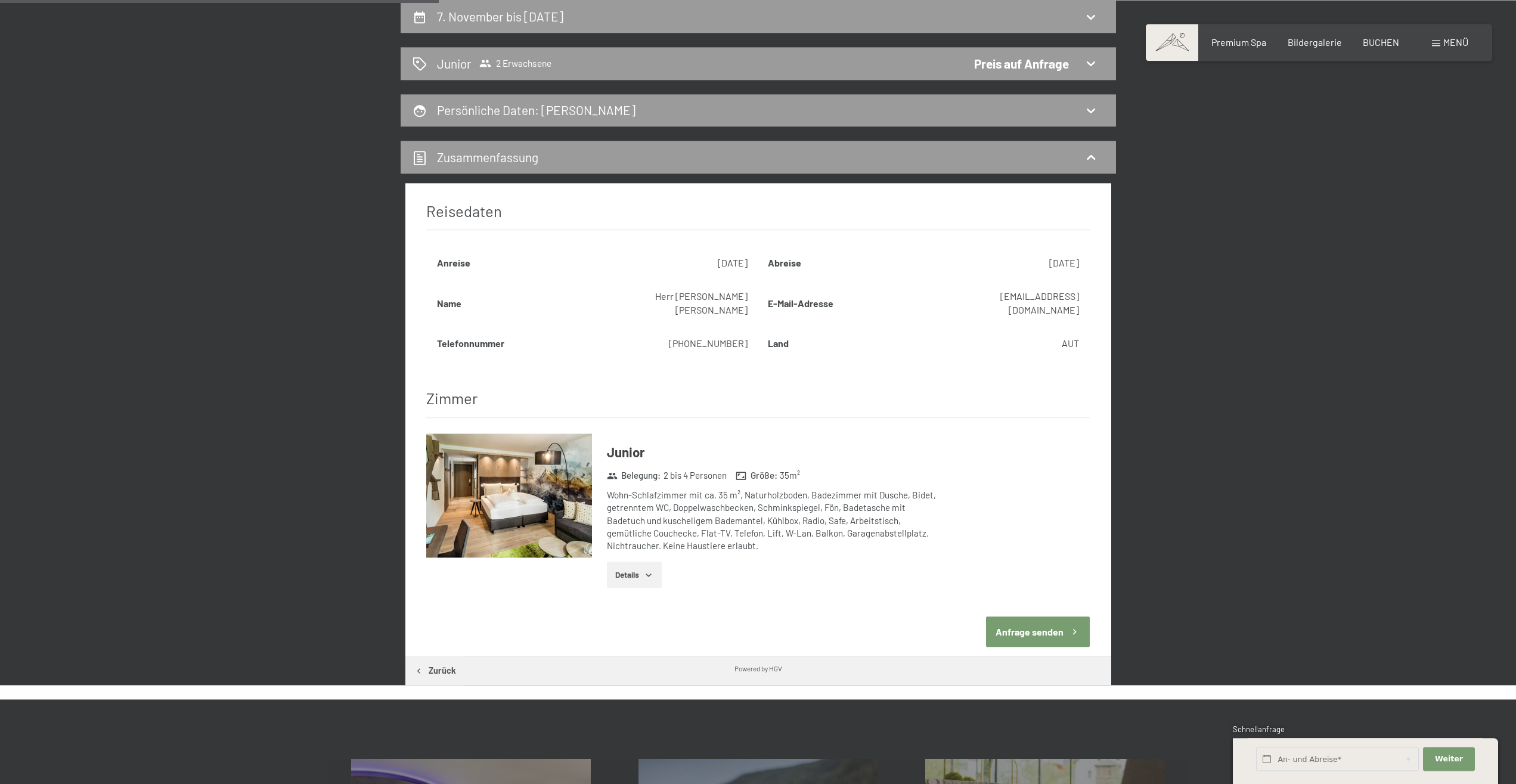
click at [1047, 616] on button "Anfrage senden" at bounding box center [1038, 631] width 104 height 31
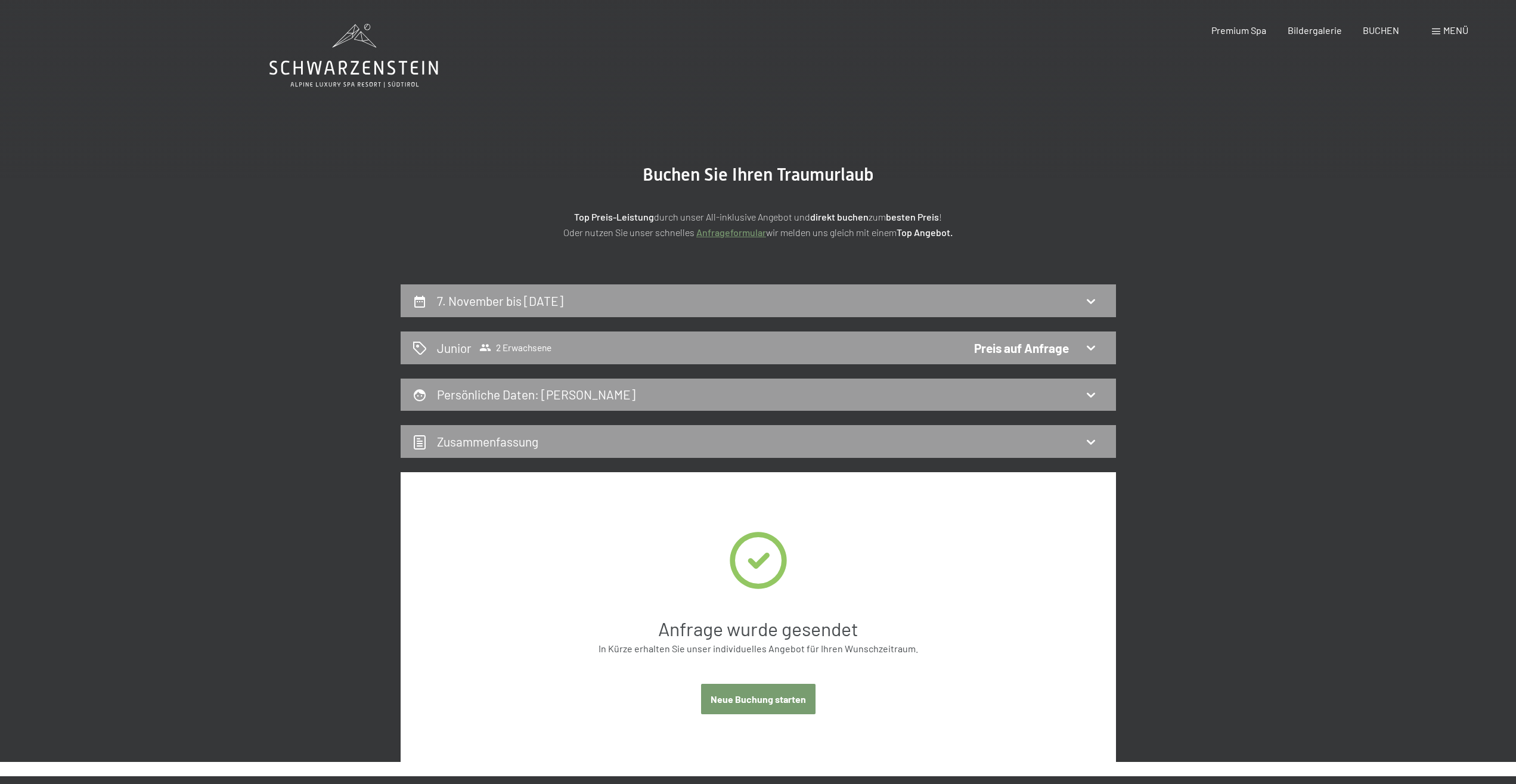
scroll to position [243, 0]
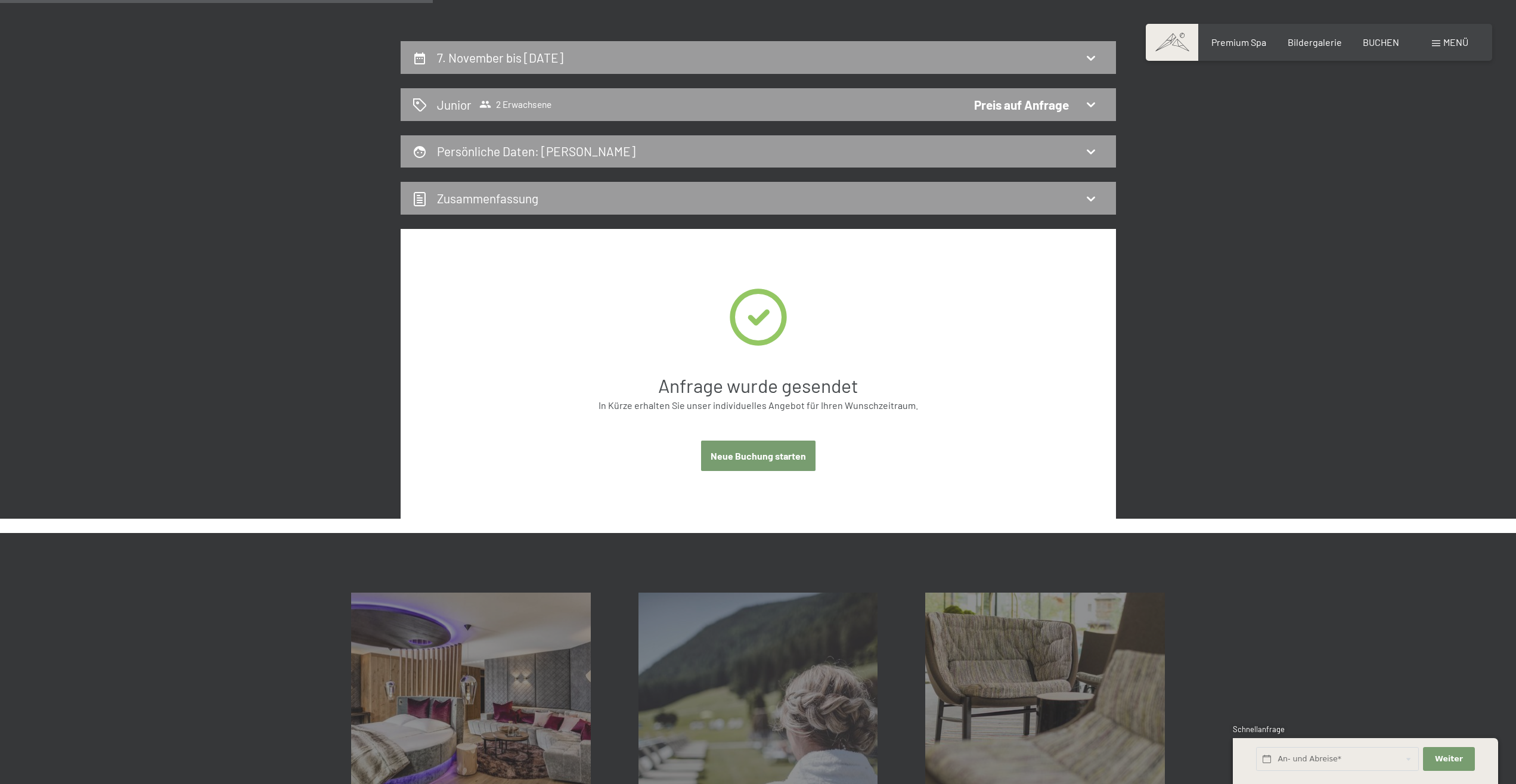
click at [735, 455] on button "Neue Buchung starten" at bounding box center [758, 455] width 115 height 31
select select "[DATE]"
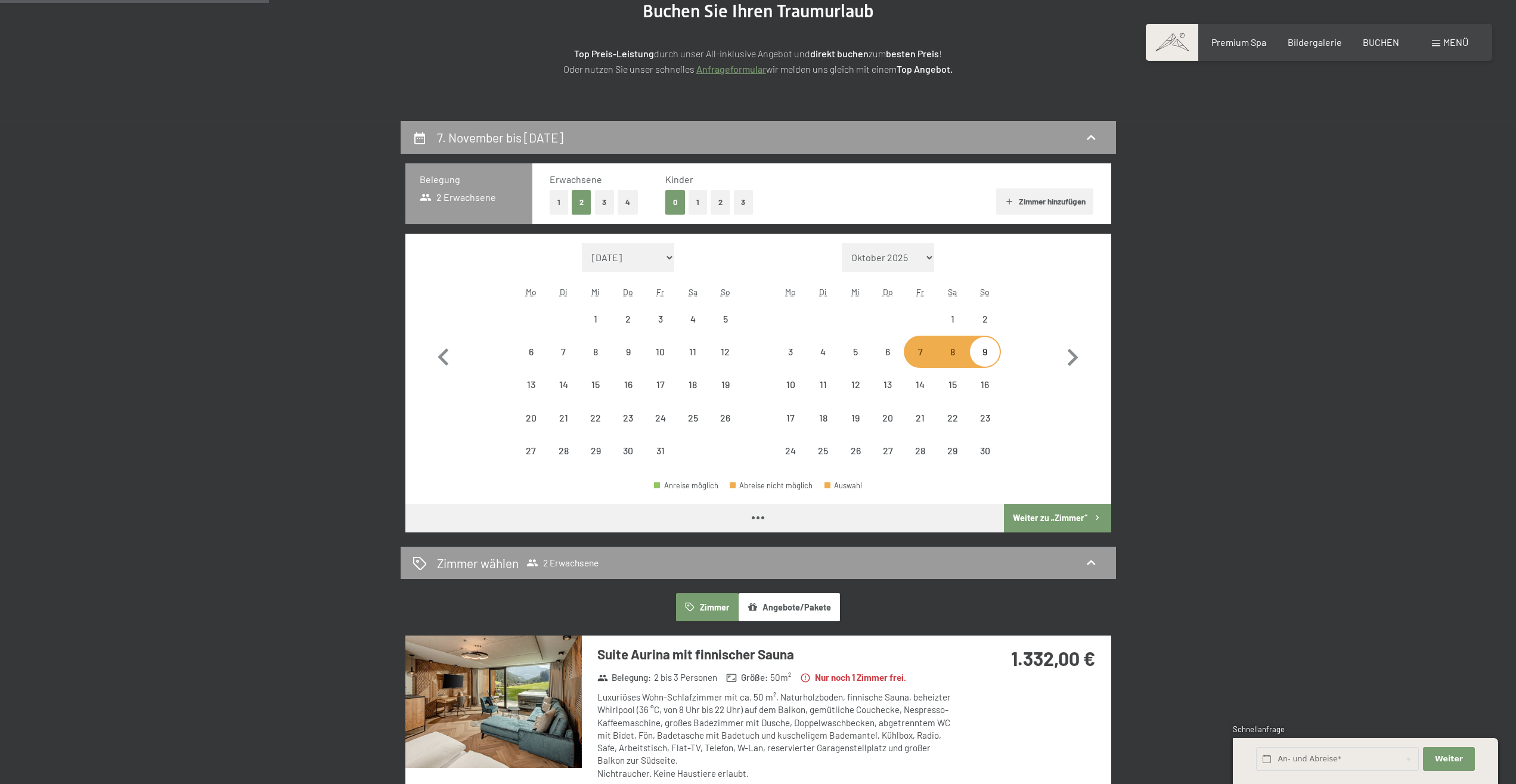
scroll to position [60, 0]
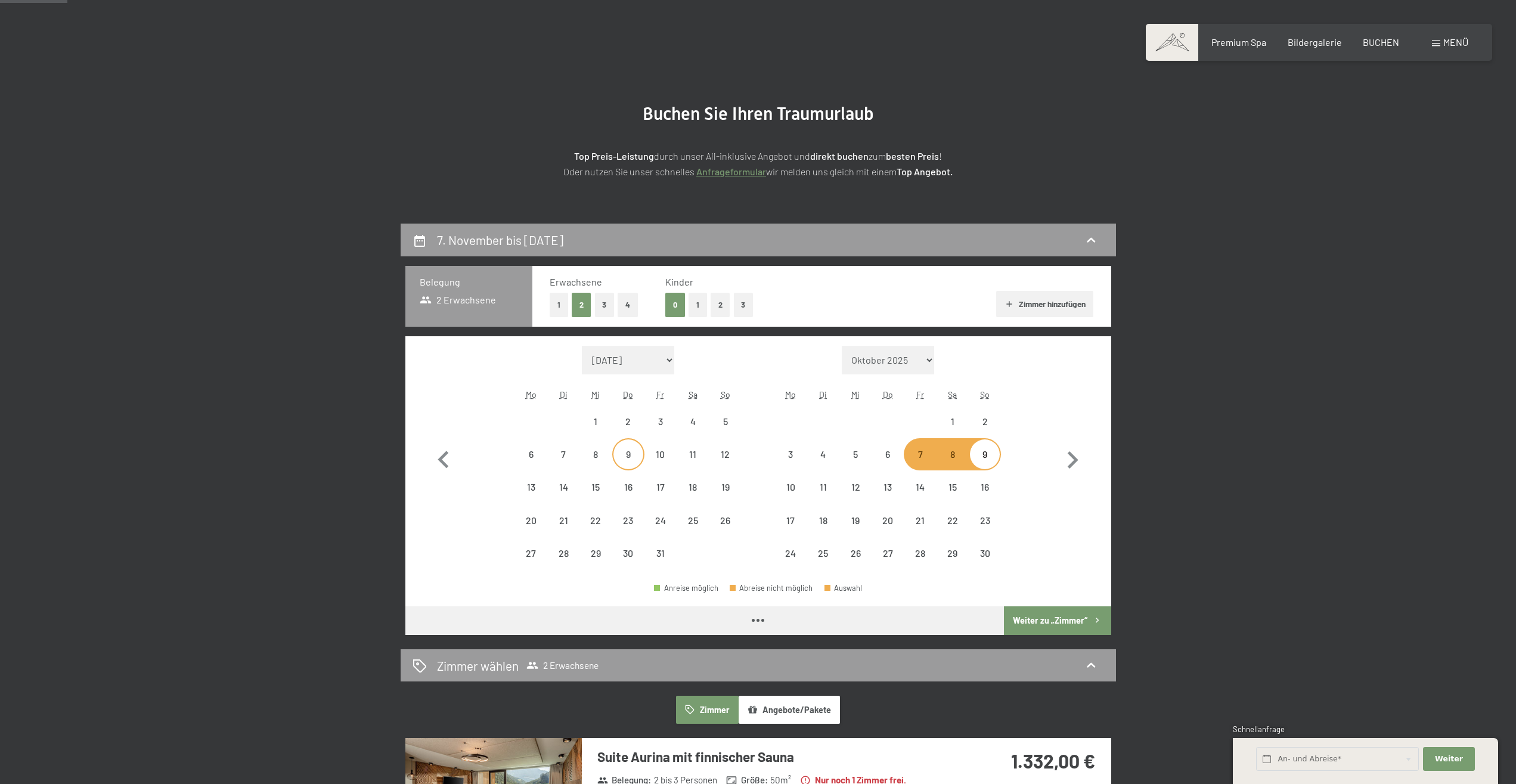
select select "[DATE]"
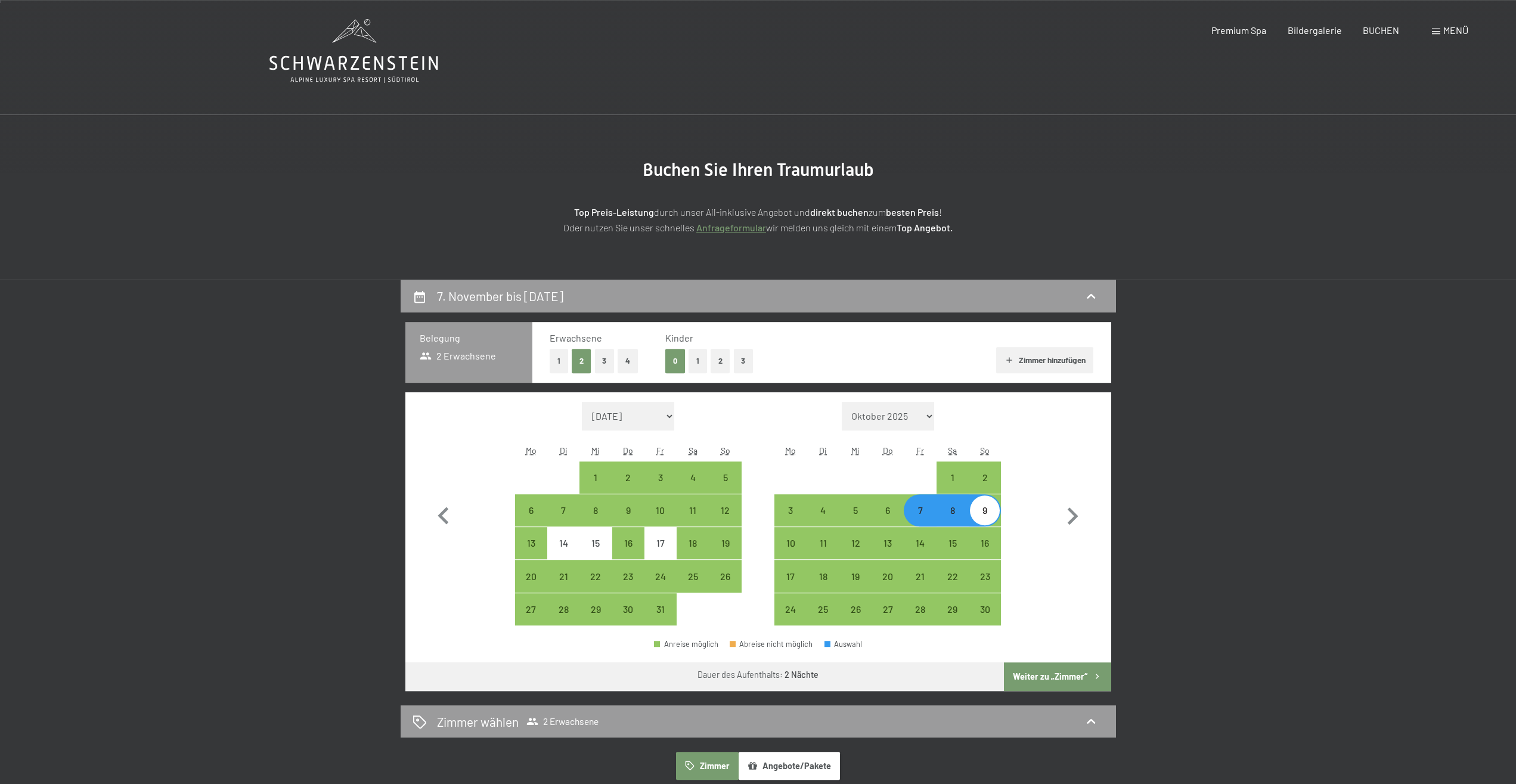
scroll to position [0, 0]
